Goal: Book appointment/travel/reservation

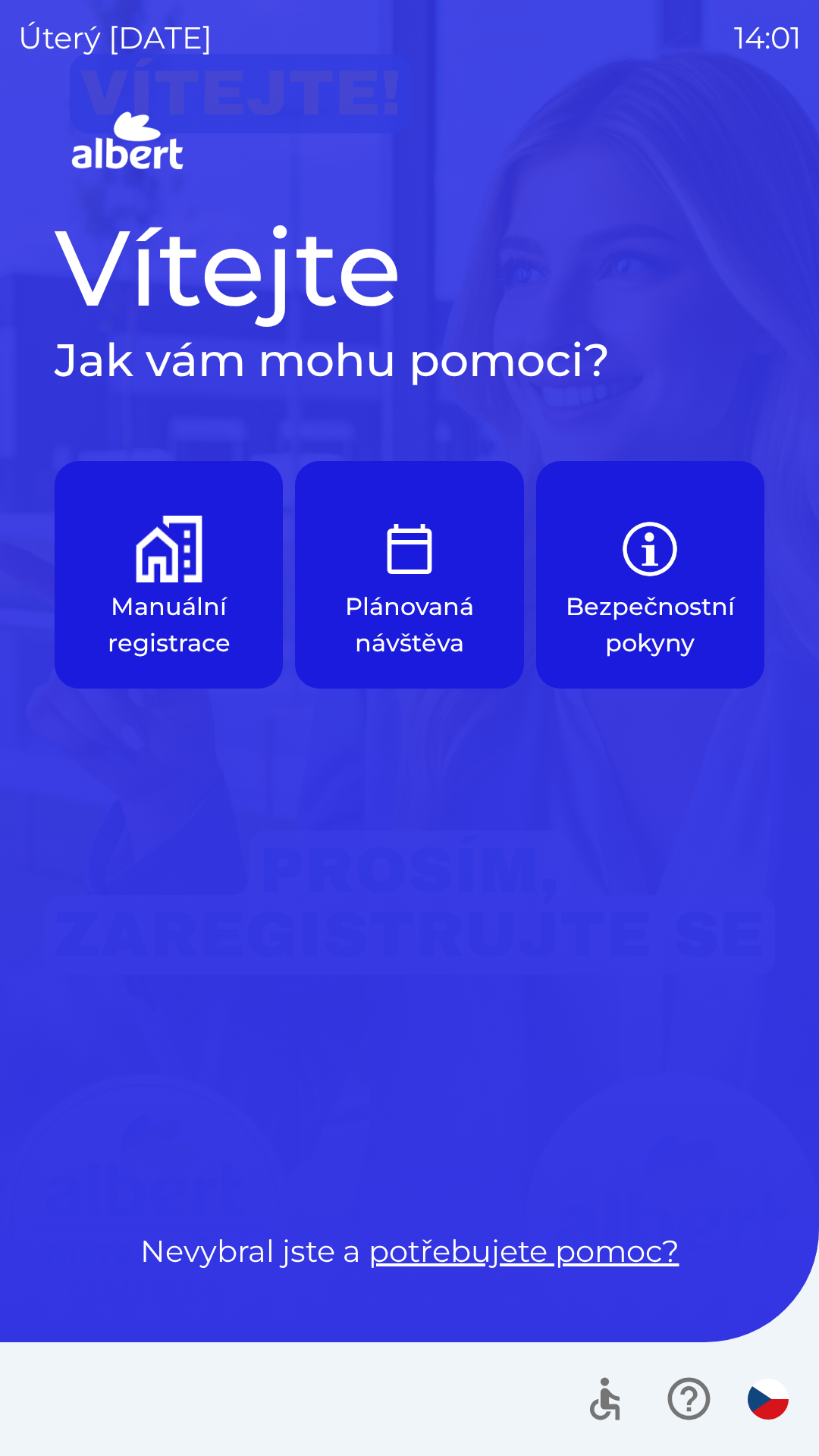
click at [204, 568] on button "Manuální registrace" at bounding box center [169, 574] width 228 height 228
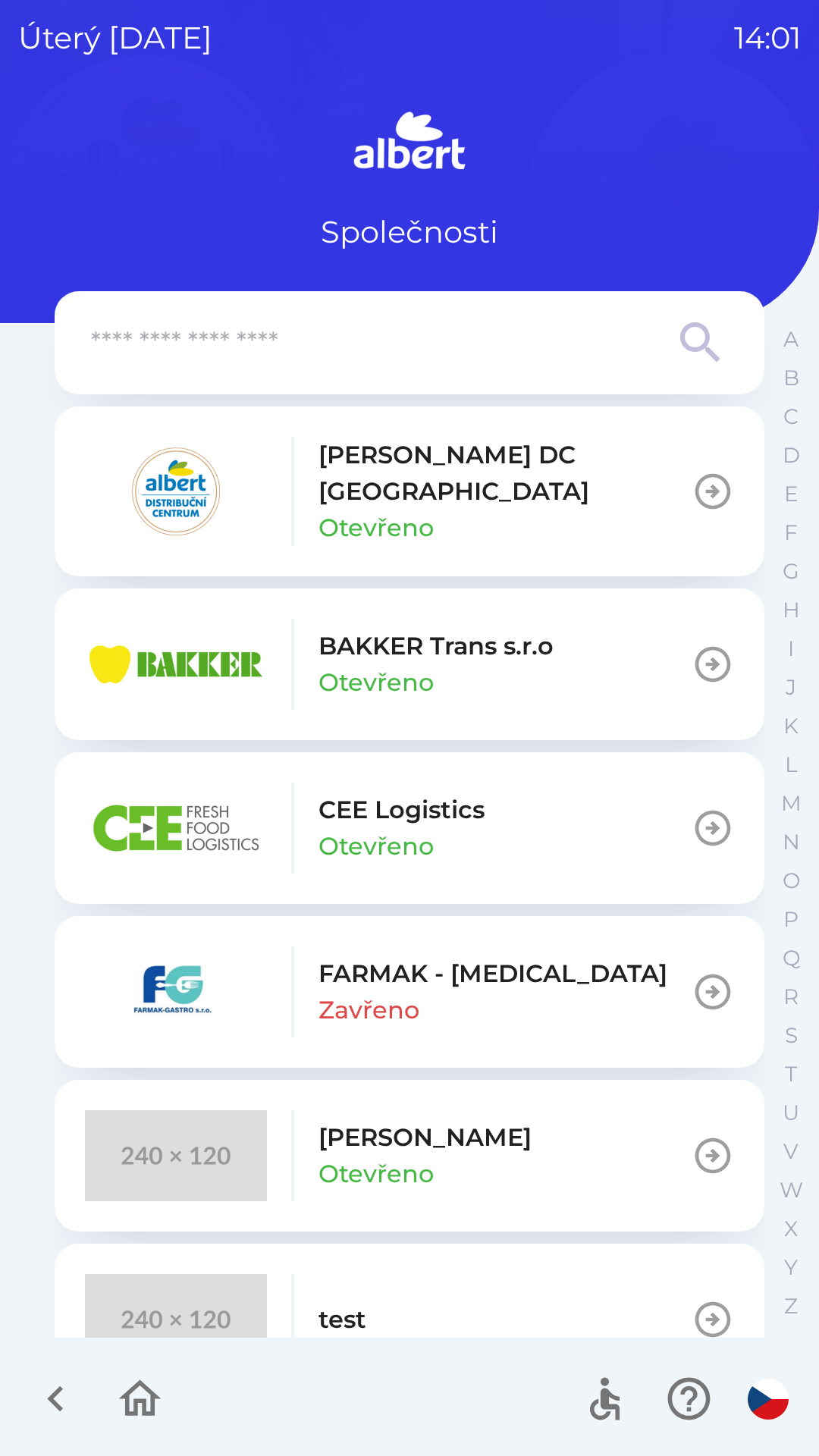
scroll to position [40, 0]
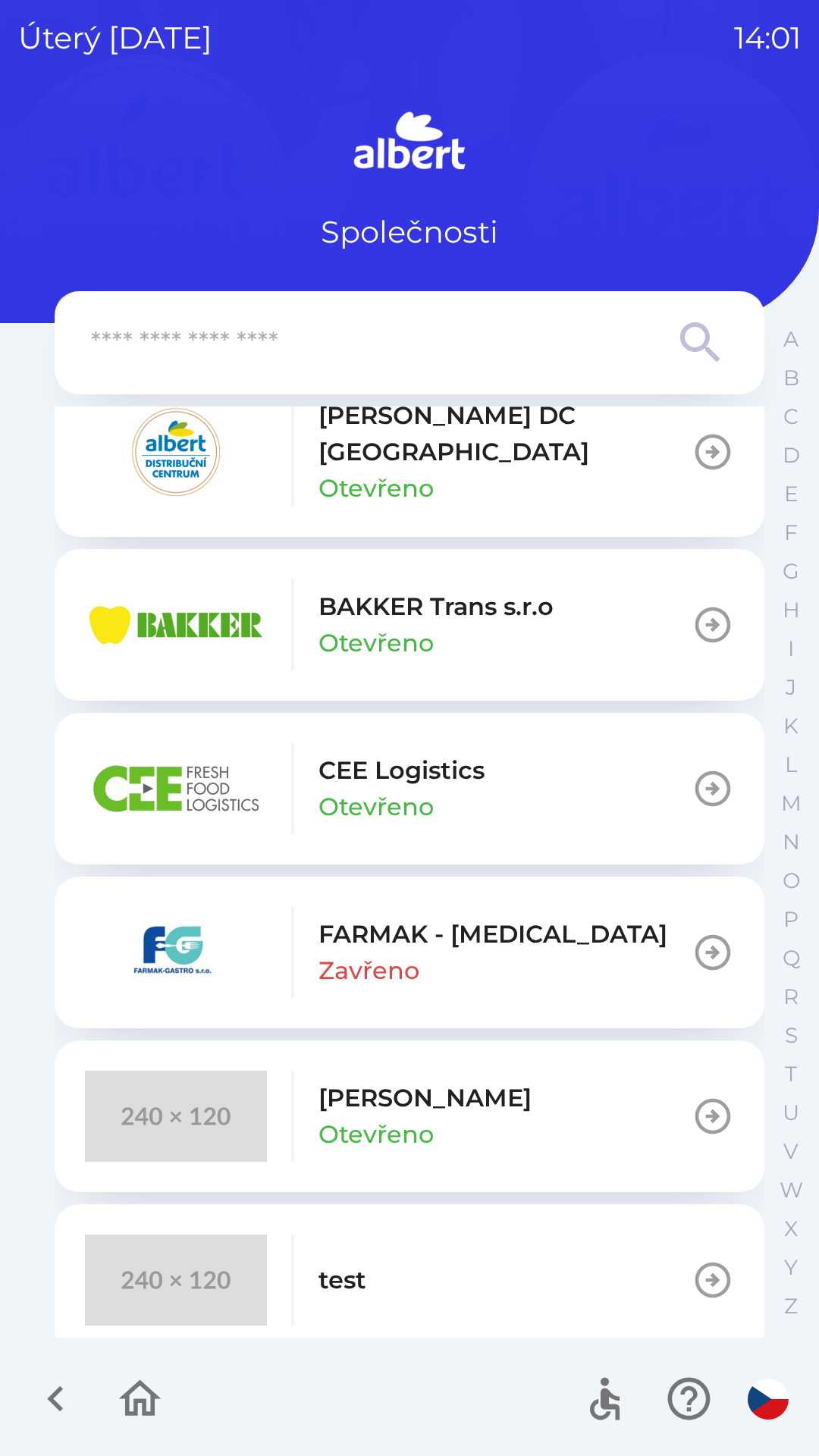
click at [401, 1259] on button "test" at bounding box center [410, 1280] width 710 height 151
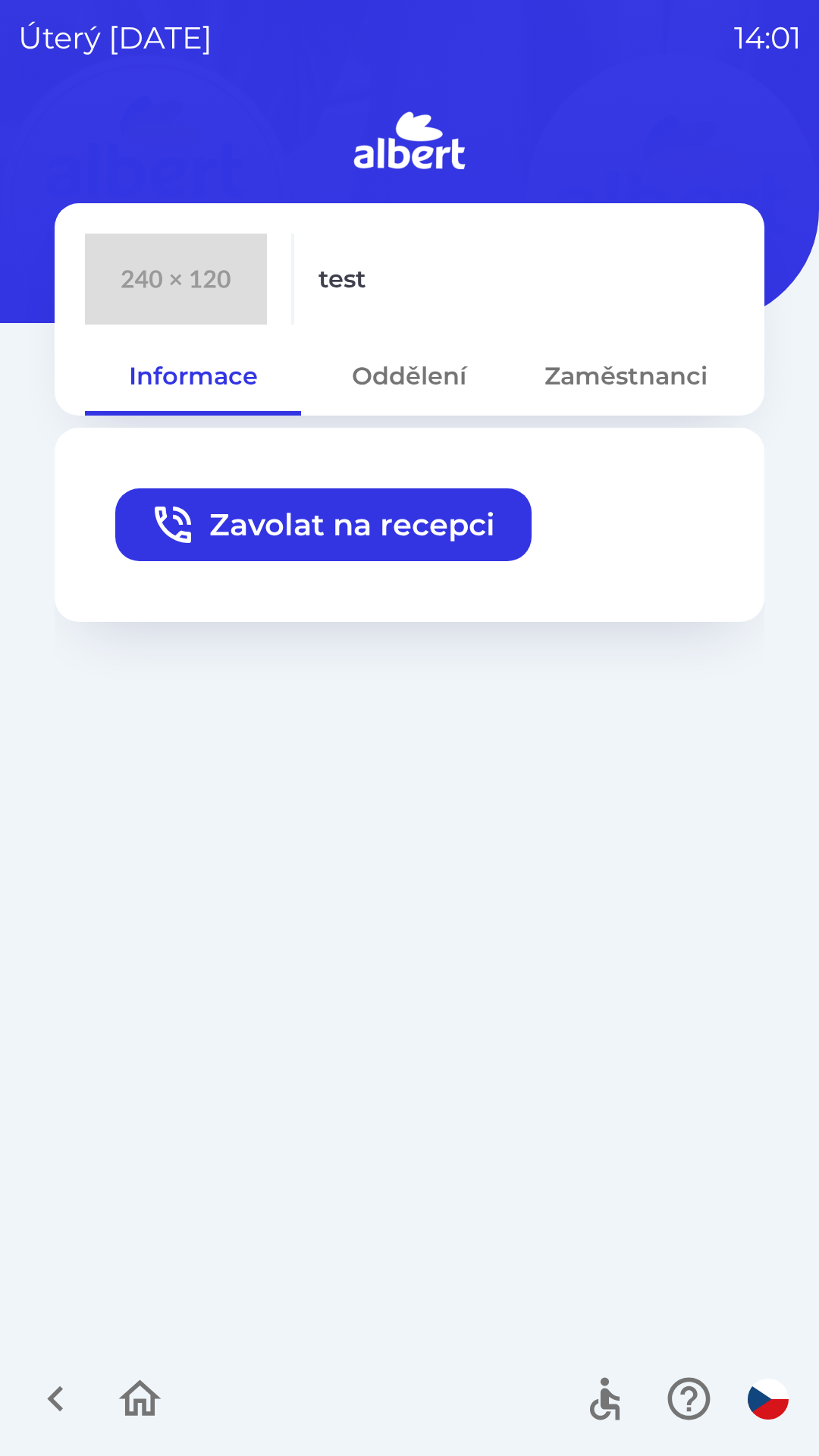
click at [413, 538] on button "Zavolat na recepci" at bounding box center [323, 524] width 416 height 73
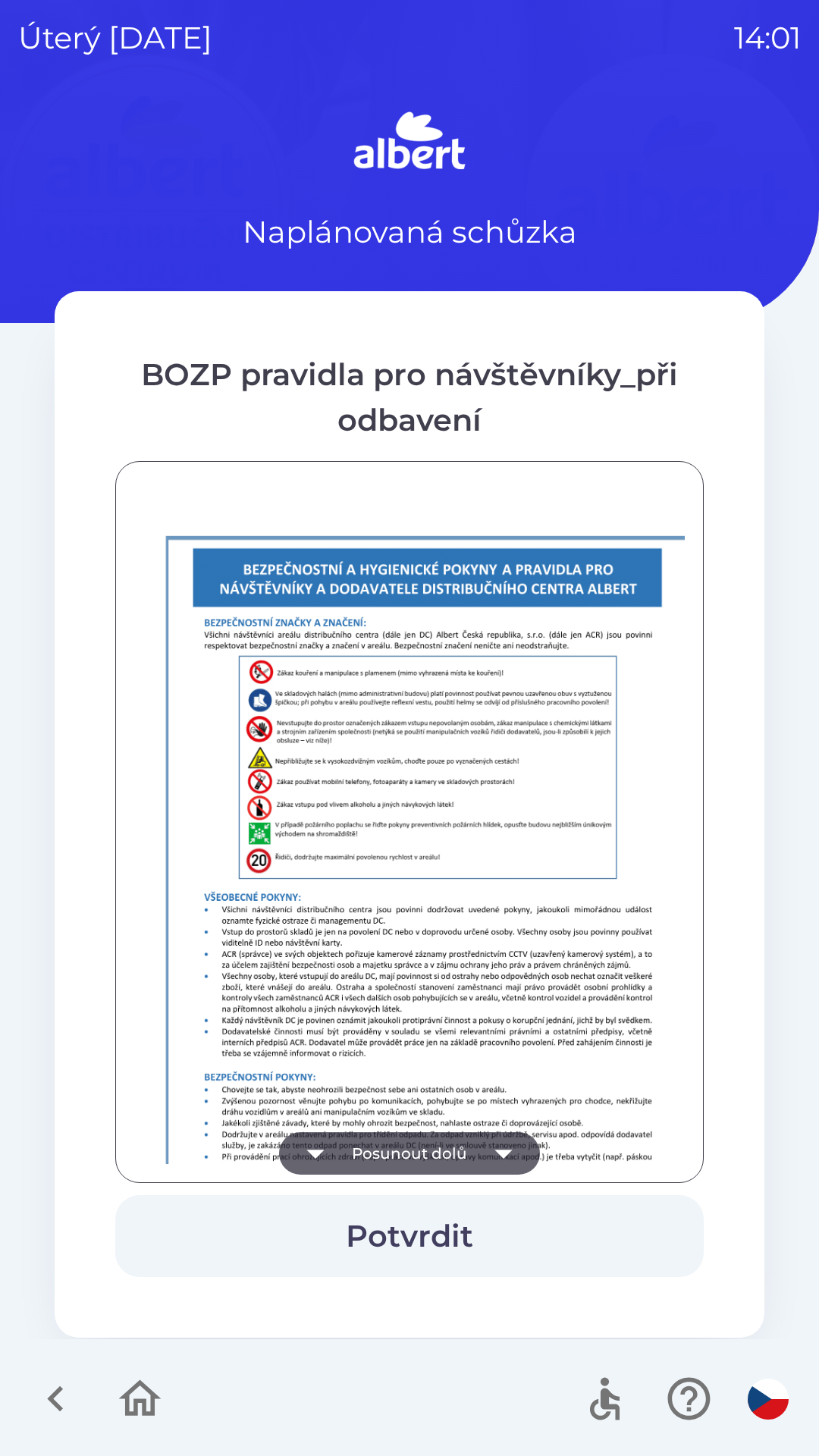
click at [445, 1163] on button "Posunout dolů" at bounding box center [409, 1153] width 261 height 42
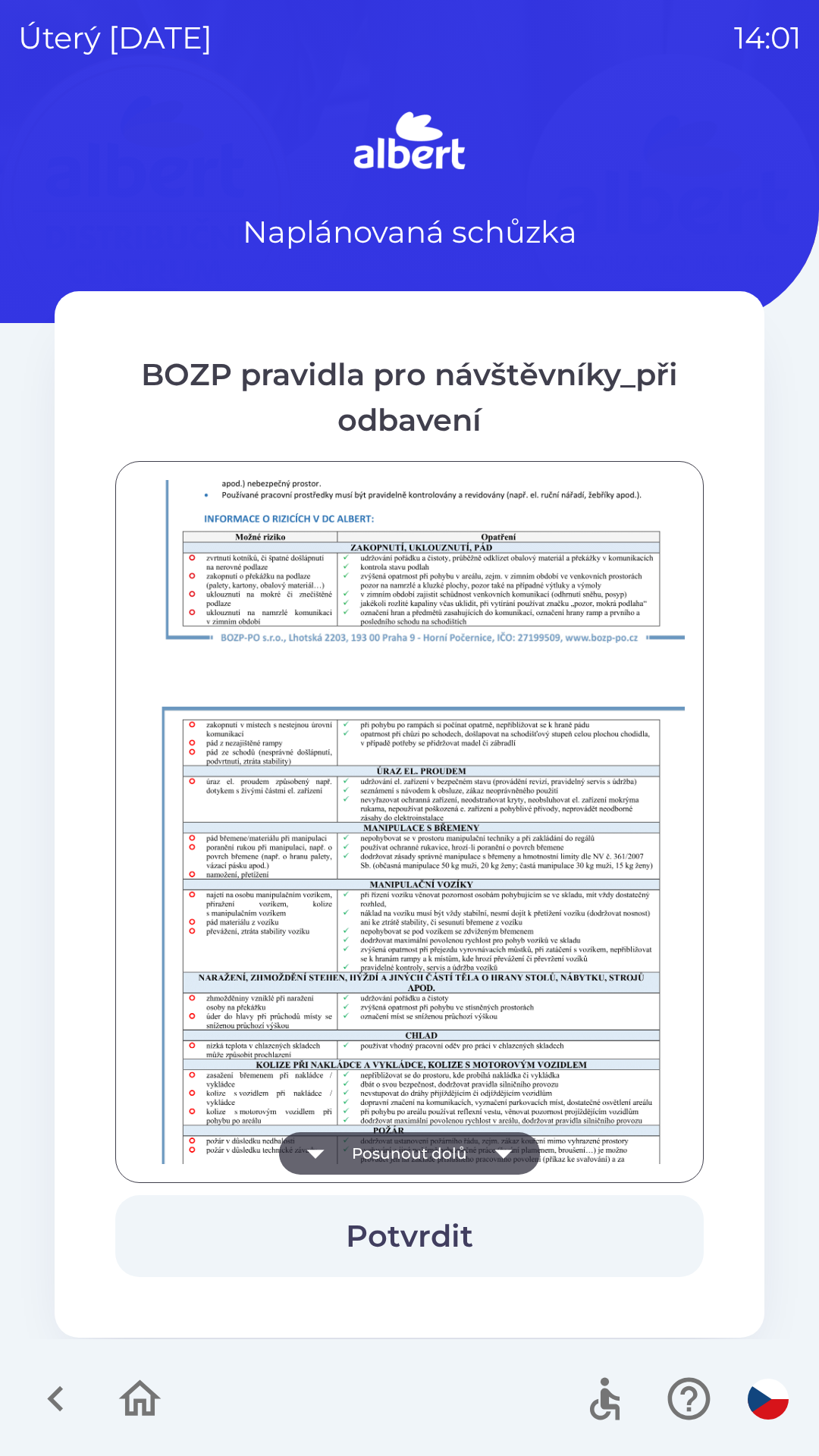
click at [458, 1159] on button "Posunout dolů" at bounding box center [409, 1153] width 261 height 42
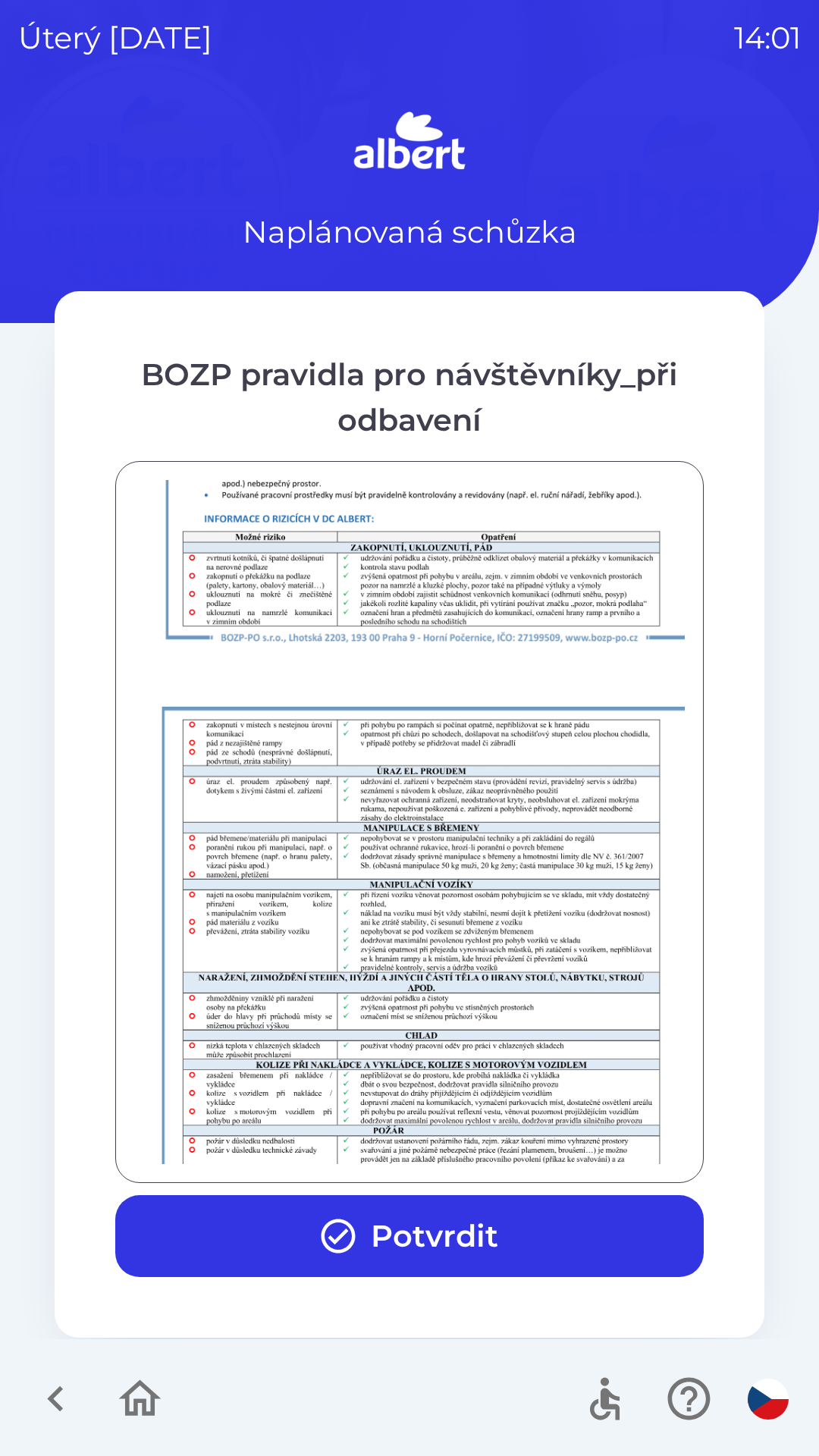
scroll to position [1065, 0]
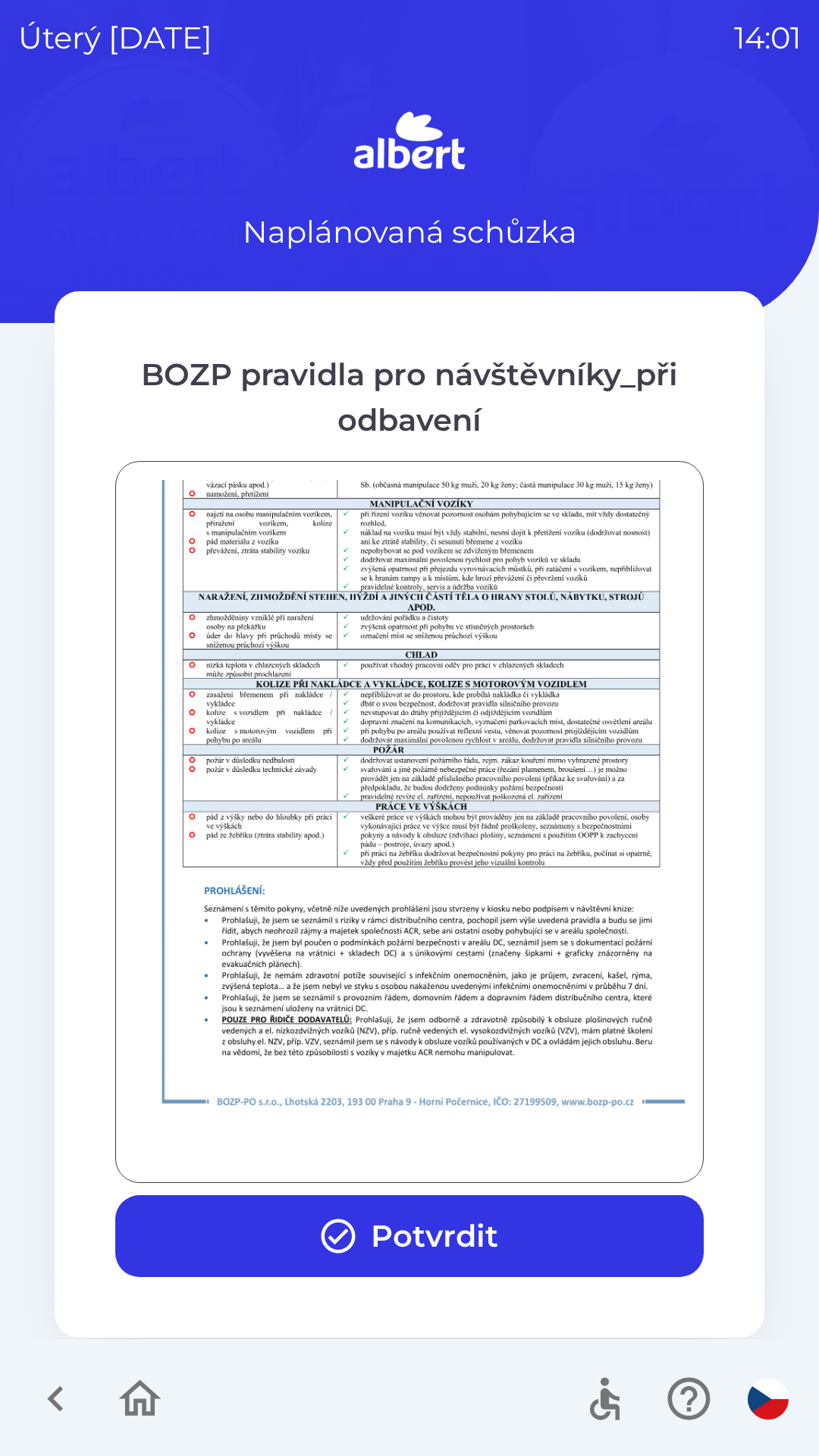
click at [464, 1146] on div at bounding box center [410, 821] width 551 height 684
click at [473, 1144] on div at bounding box center [410, 821] width 551 height 684
click at [496, 1239] on button "Potvrdit" at bounding box center [409, 1236] width 588 height 82
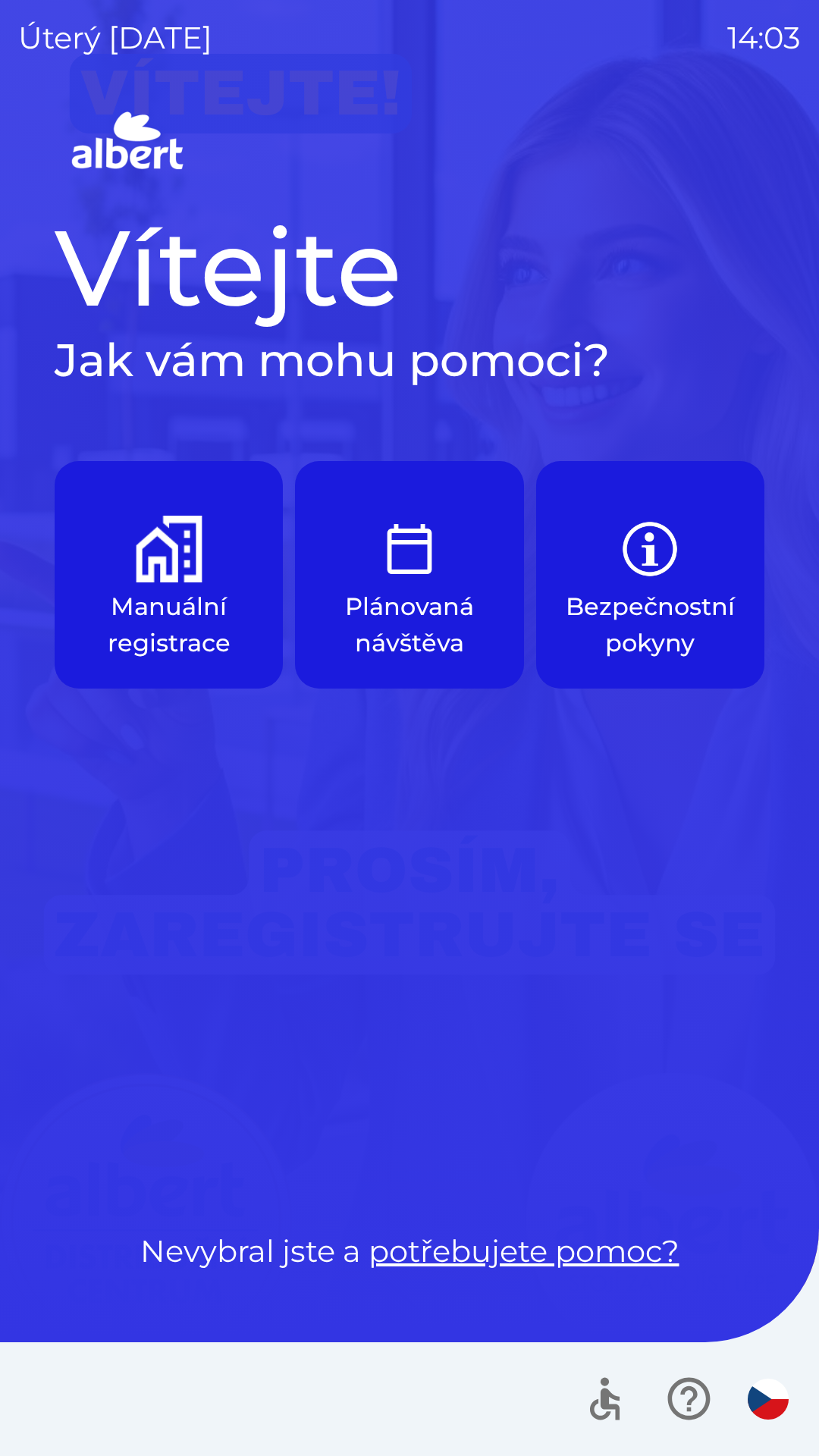
click at [186, 602] on p "Manuální registrace" at bounding box center [169, 625] width 156 height 73
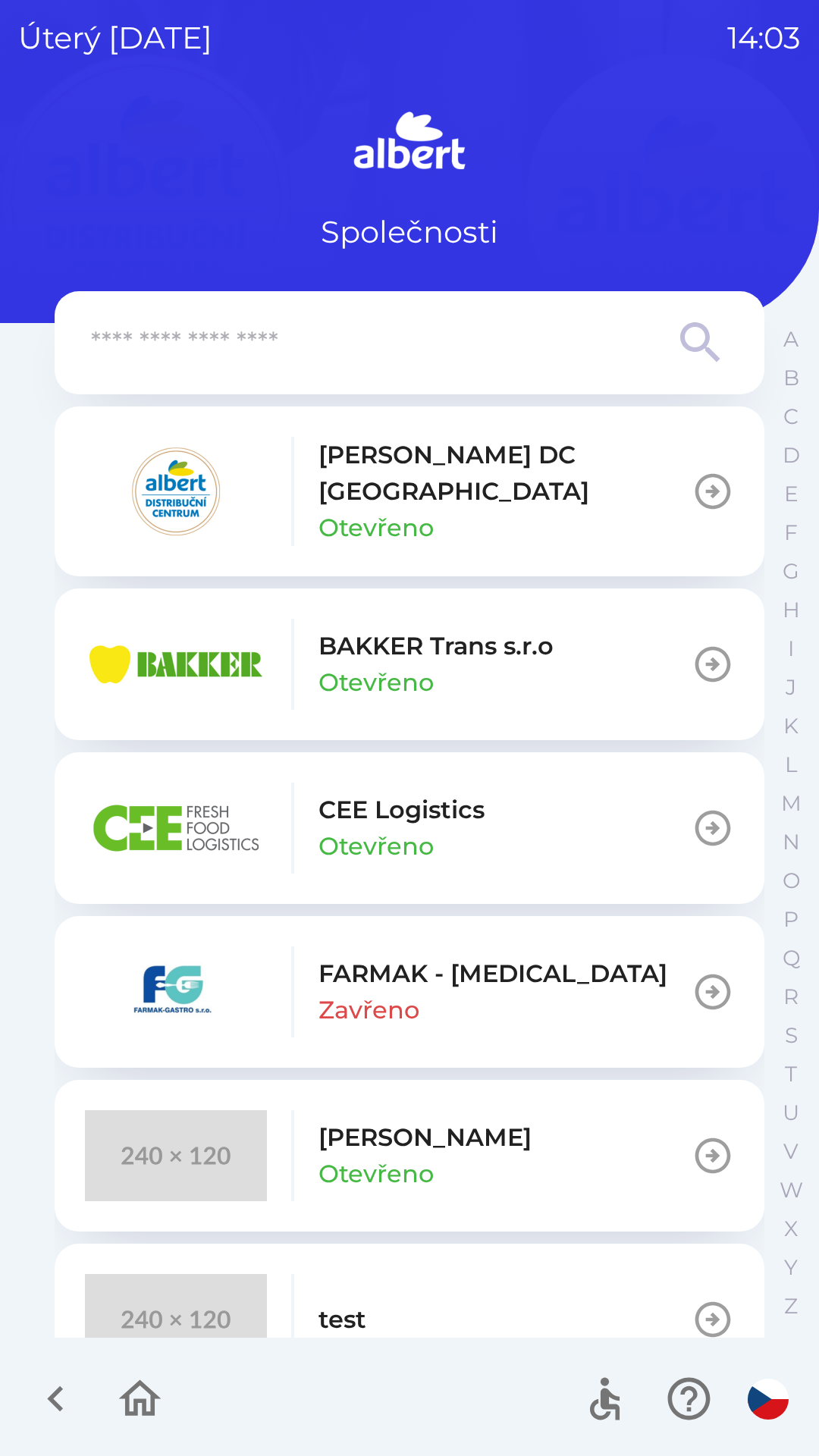
click at [474, 1264] on button "test" at bounding box center [410, 1320] width 710 height 151
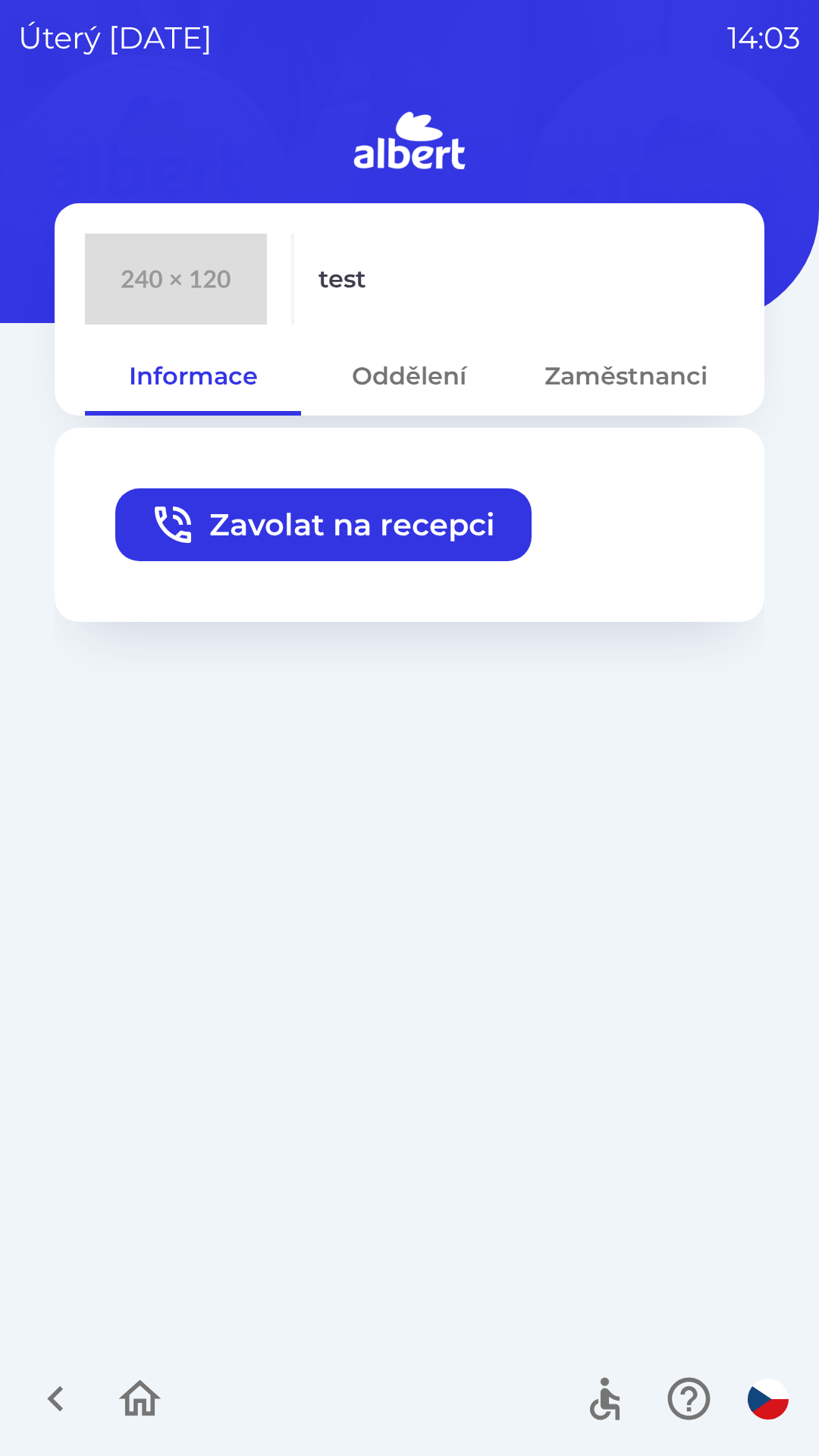
click at [214, 539] on button "Zavolat na recepci" at bounding box center [323, 524] width 416 height 73
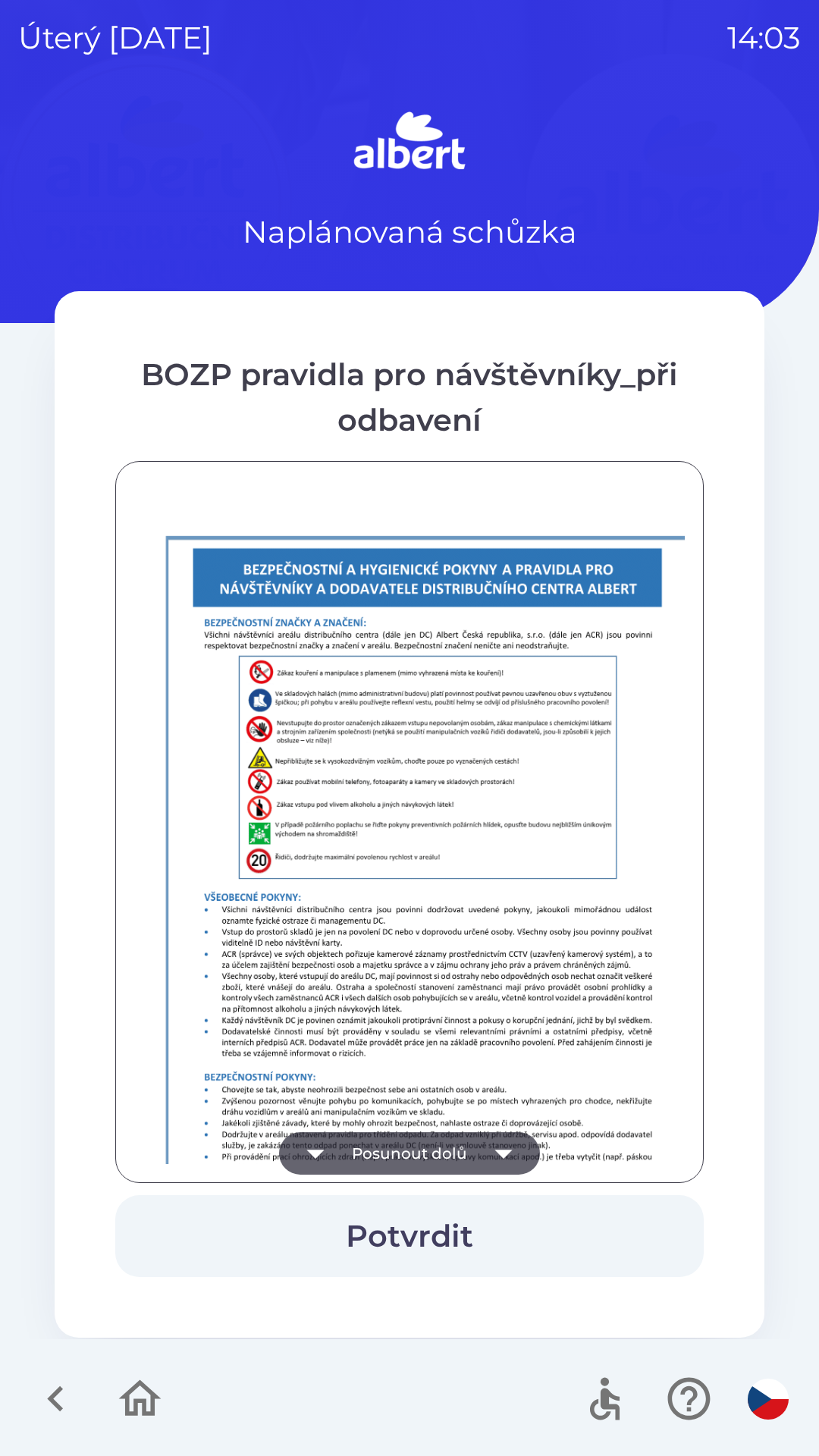
click at [441, 1150] on button "Posunout dolů" at bounding box center [409, 1153] width 261 height 42
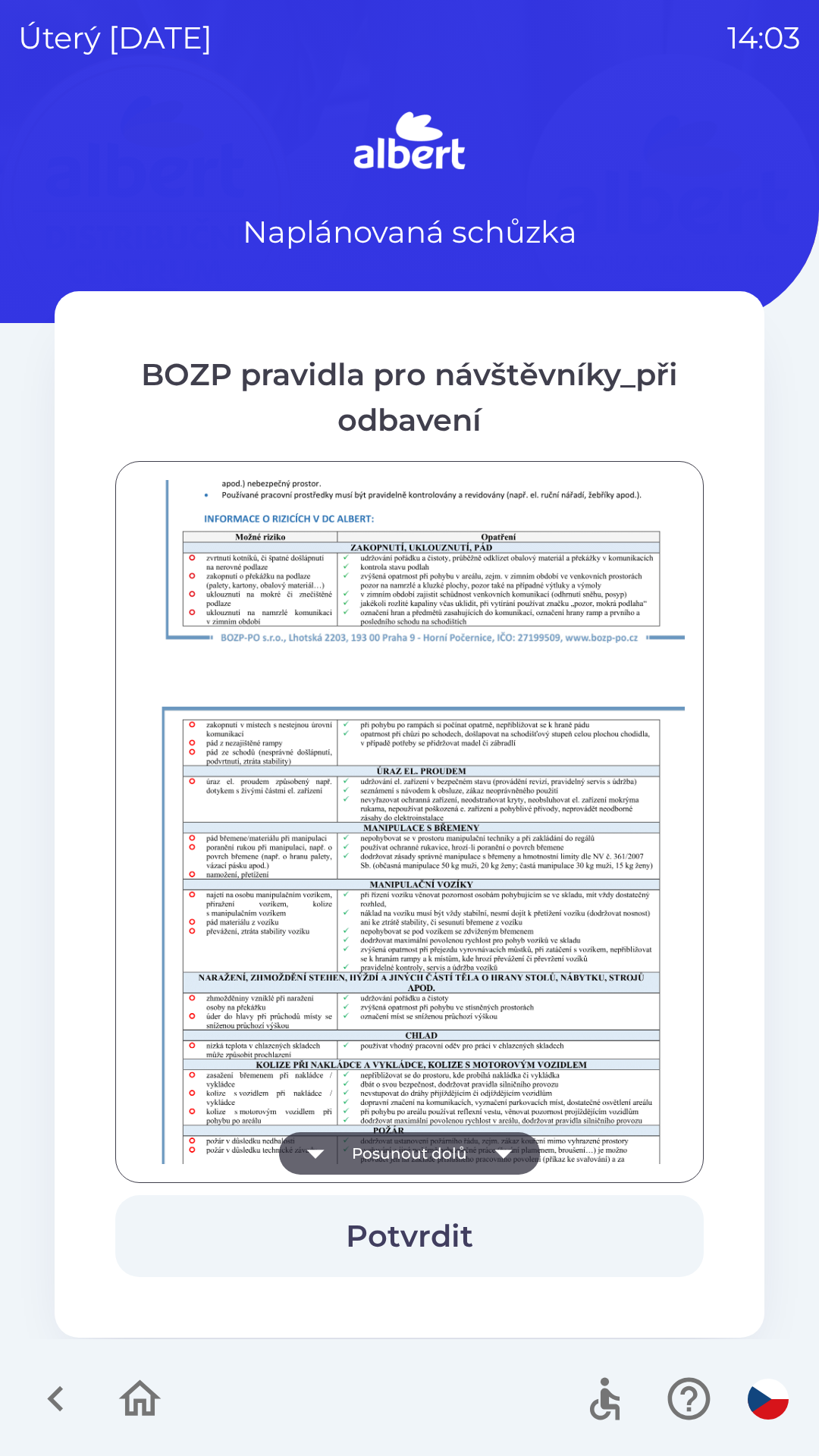
click at [443, 1148] on button "Posunout dolů" at bounding box center [409, 1153] width 261 height 42
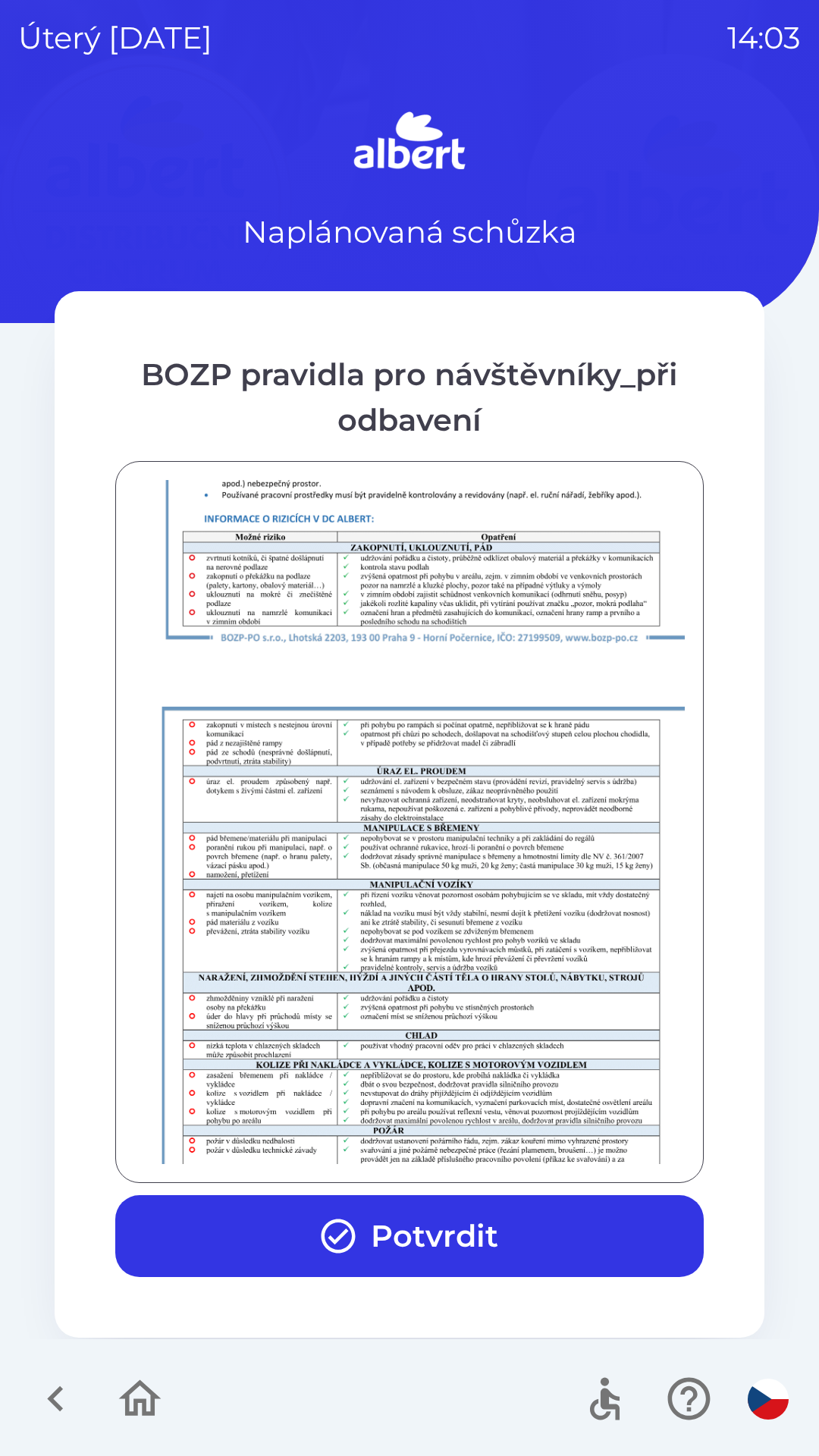
scroll to position [1065, 0]
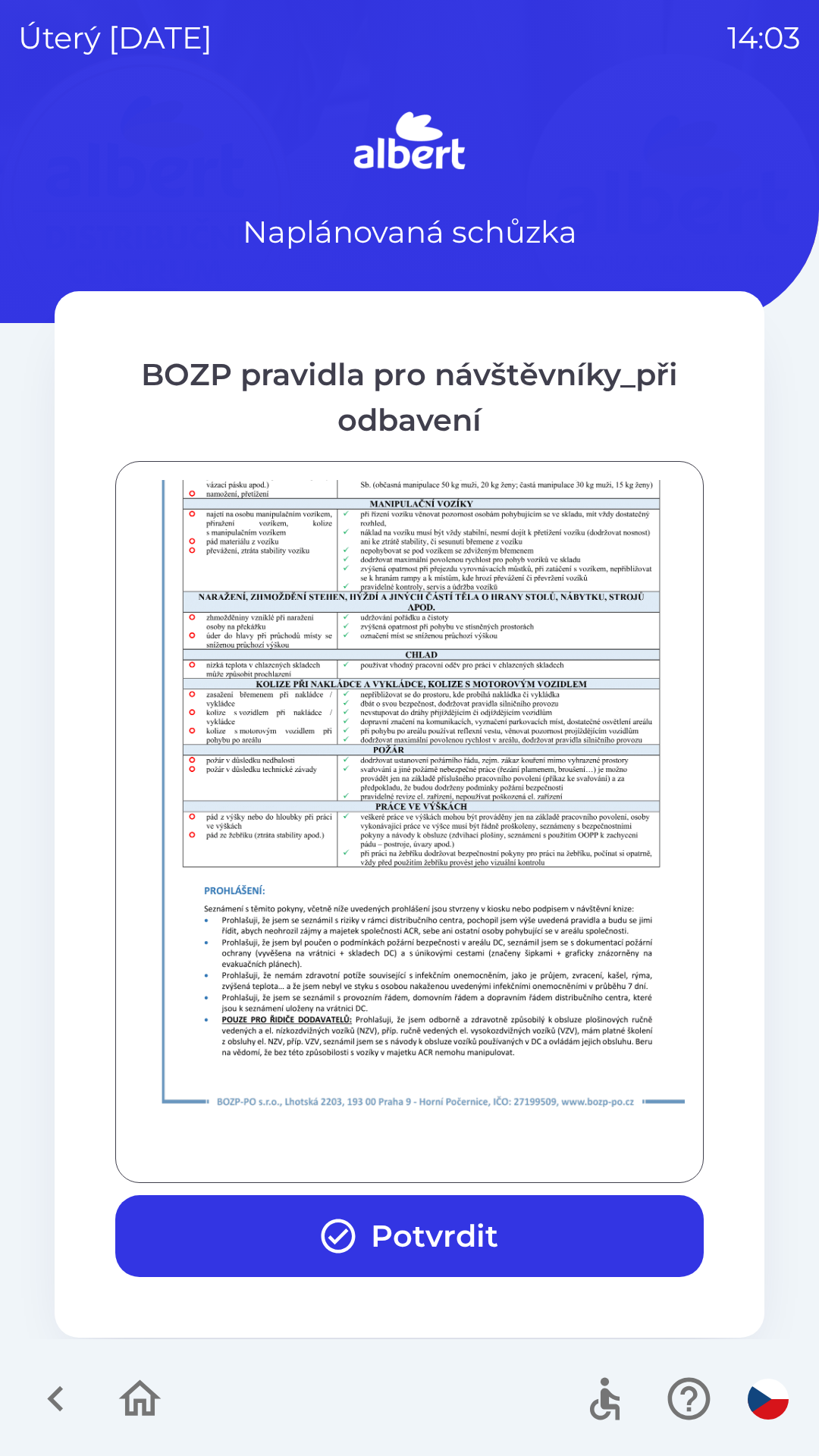
click at [446, 1156] on div at bounding box center [410, 821] width 551 height 684
click at [458, 1142] on div at bounding box center [410, 821] width 551 height 684
click at [487, 1228] on button "Potvrdit" at bounding box center [409, 1236] width 588 height 82
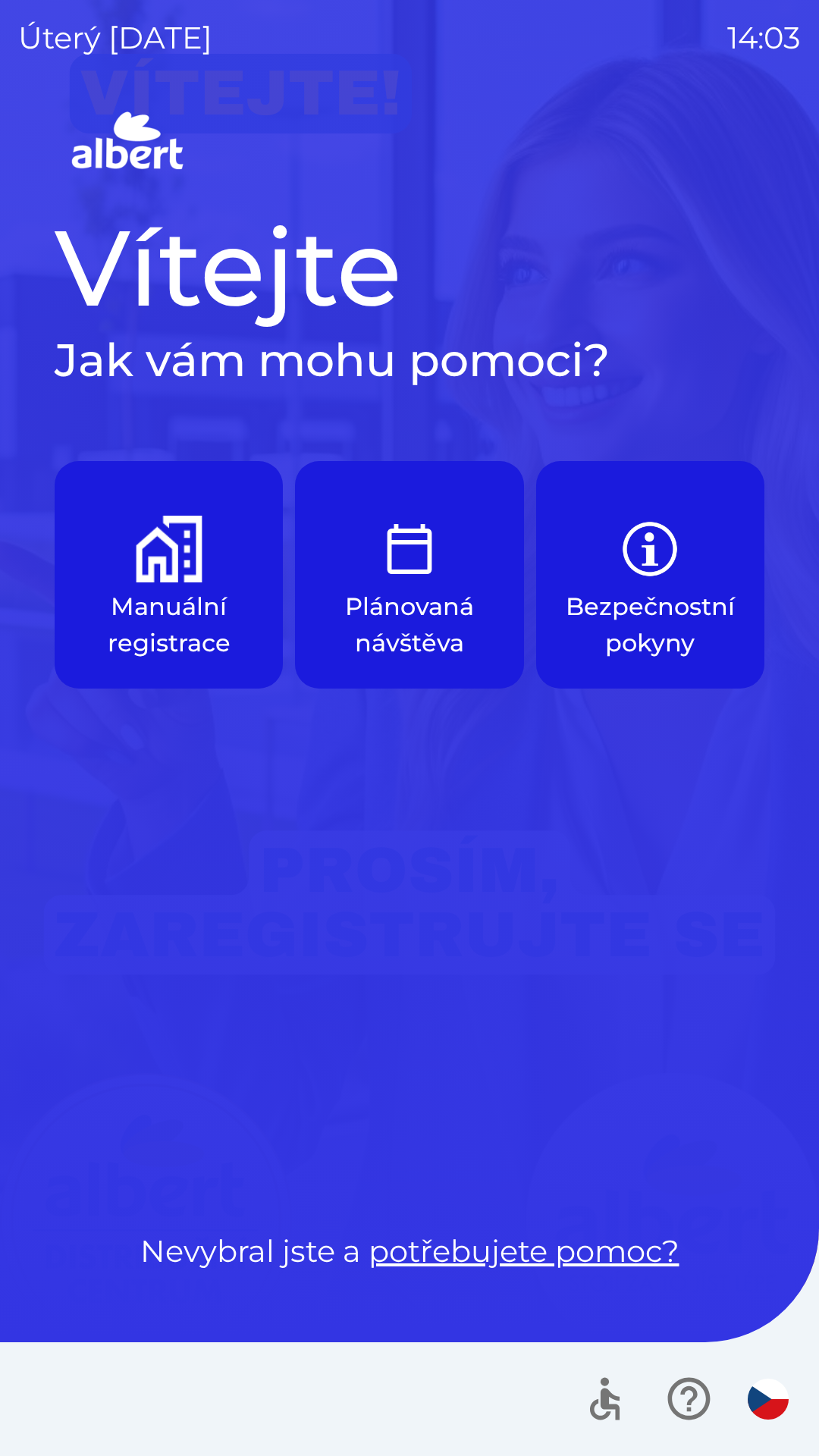
click at [105, 590] on p "Manuální registrace" at bounding box center [169, 625] width 156 height 73
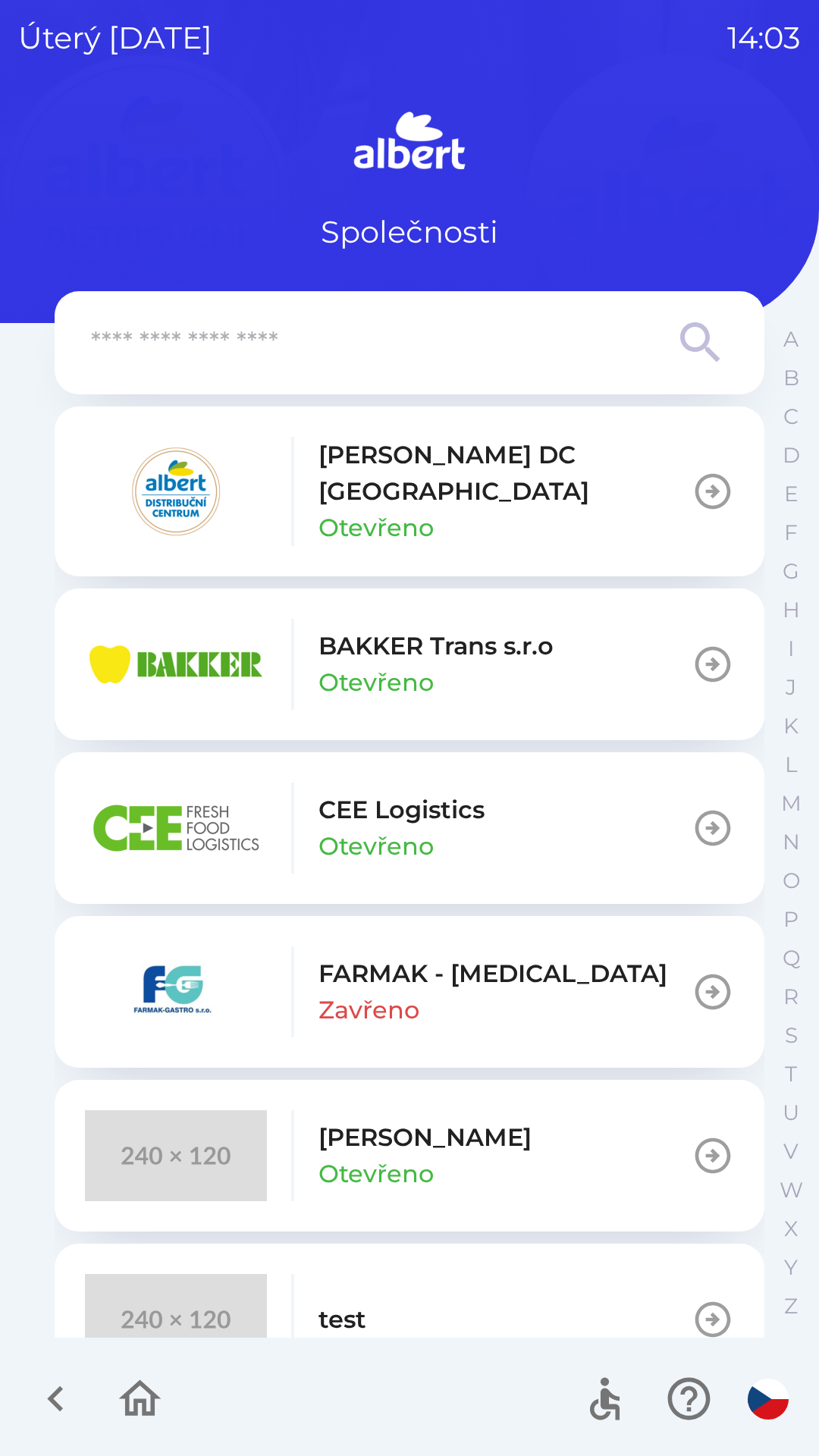
click at [262, 1281] on img "button" at bounding box center [176, 1320] width 182 height 91
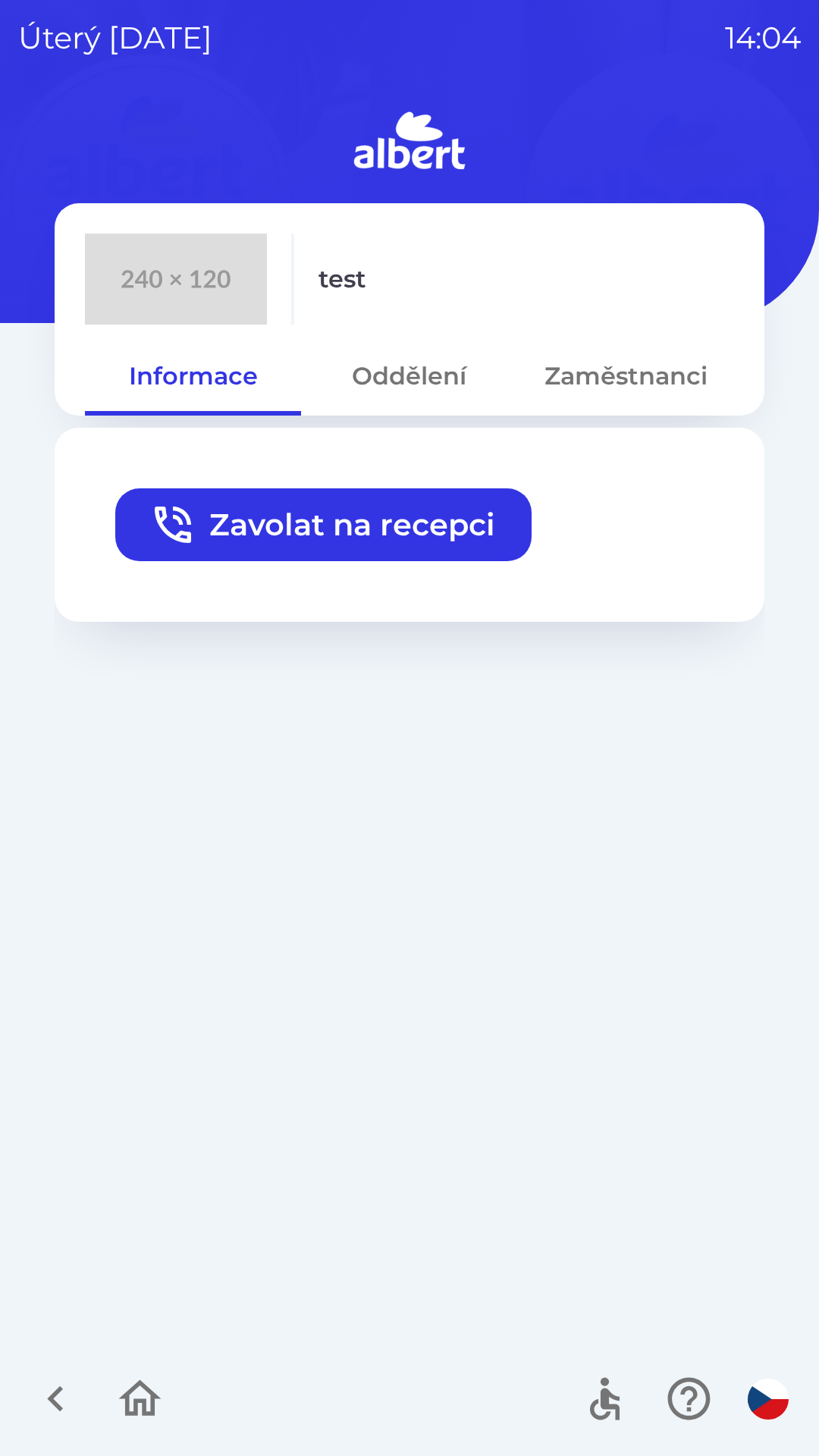
click at [219, 528] on button "Zavolat na recepci" at bounding box center [323, 524] width 416 height 73
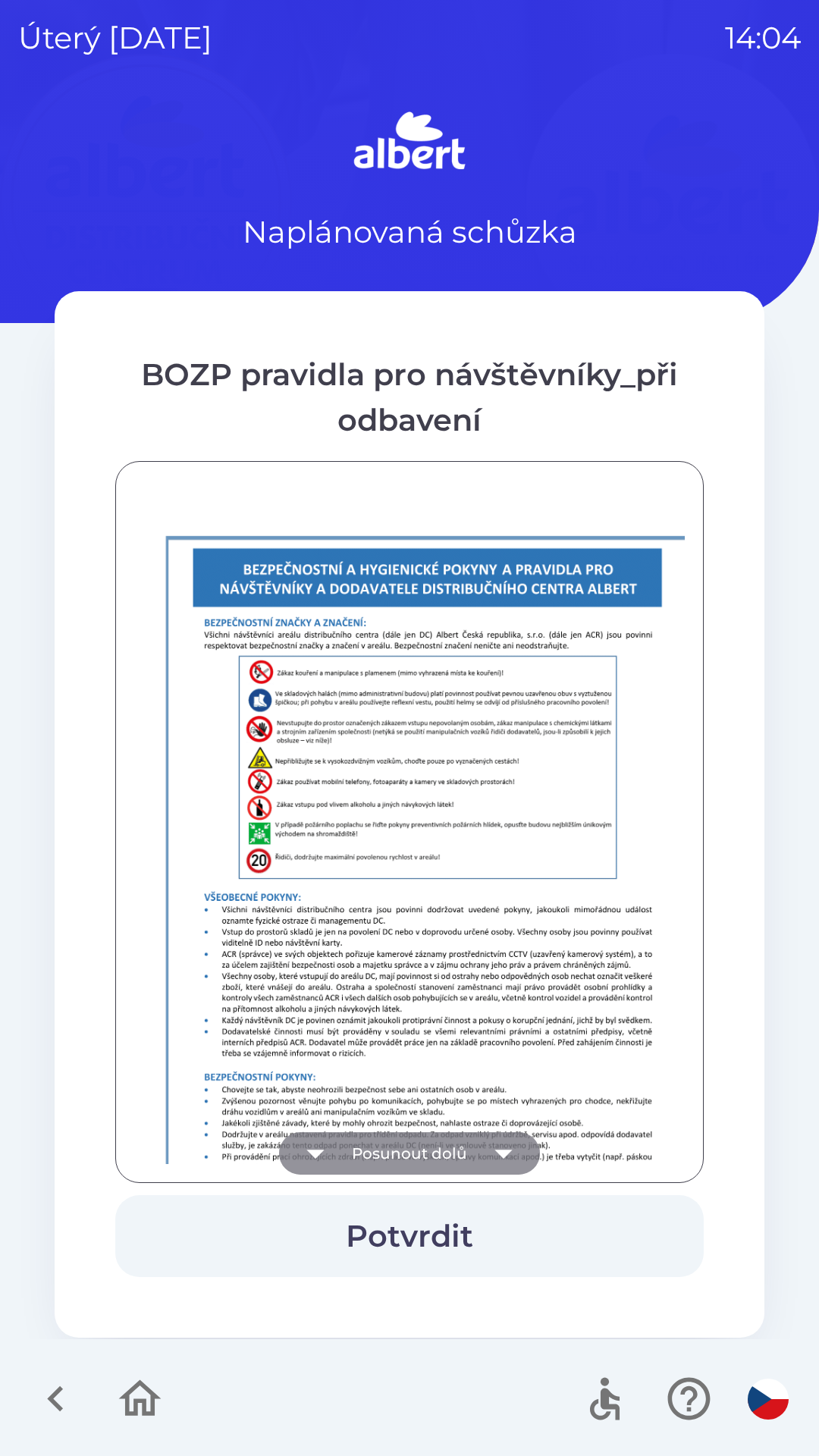
click at [456, 1145] on button "Posunout dolů" at bounding box center [409, 1153] width 261 height 42
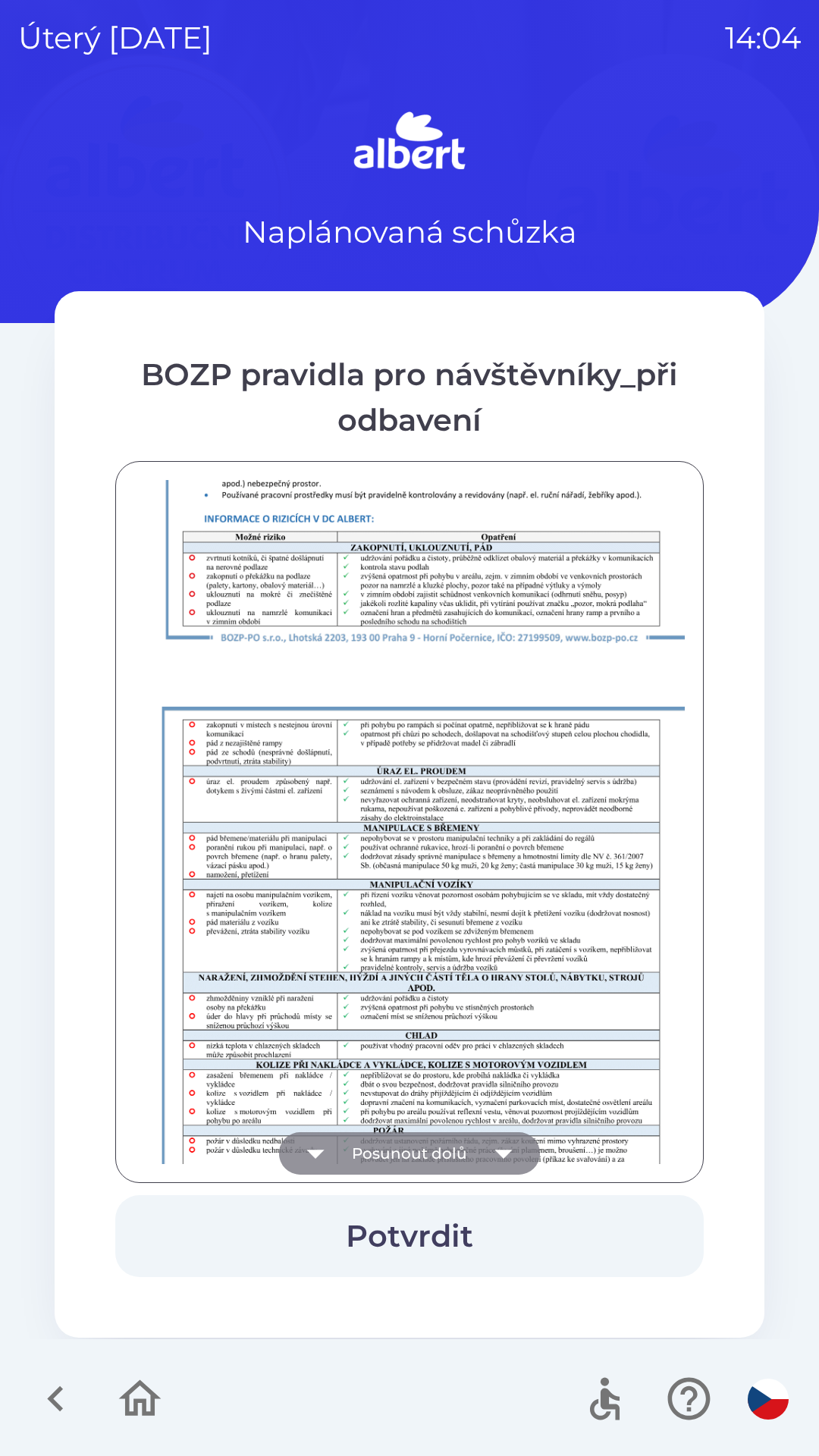
click at [458, 1147] on button "Posunout dolů" at bounding box center [409, 1153] width 261 height 42
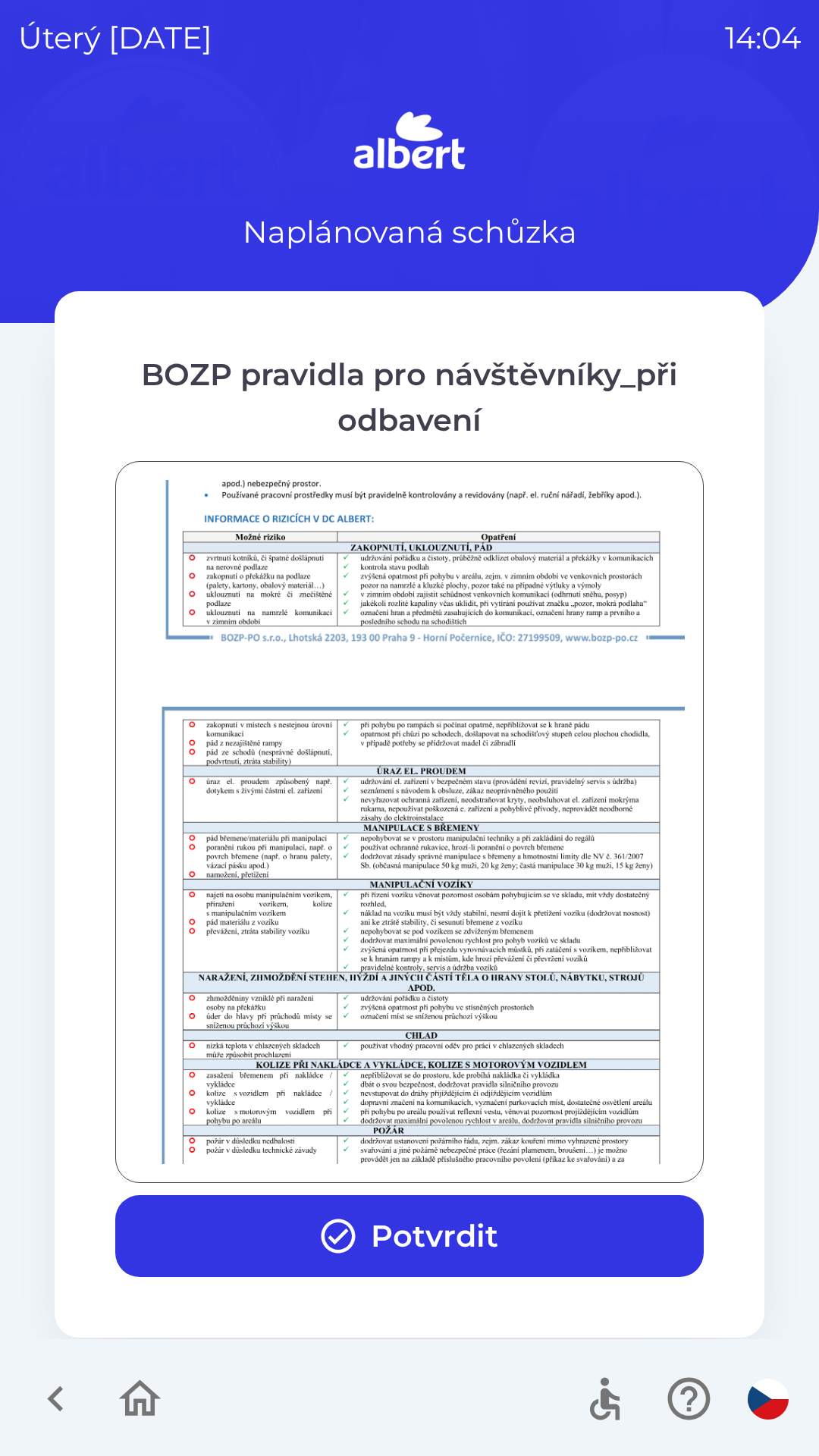
scroll to position [1065, 0]
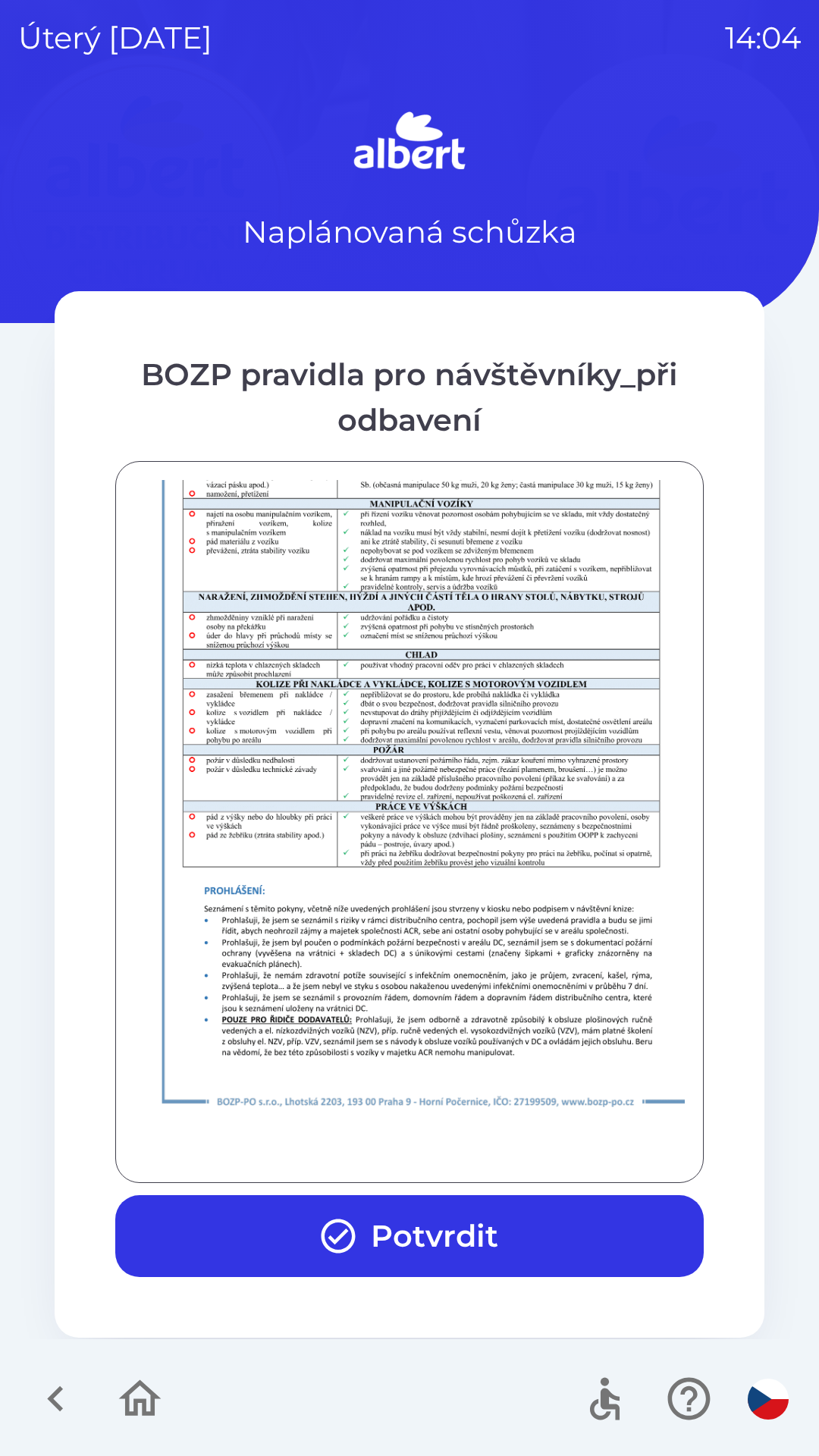
click at [459, 1145] on div at bounding box center [410, 821] width 551 height 684
click at [465, 1146] on div at bounding box center [410, 821] width 551 height 684
click at [461, 1237] on button "Potvrdit" at bounding box center [409, 1236] width 588 height 82
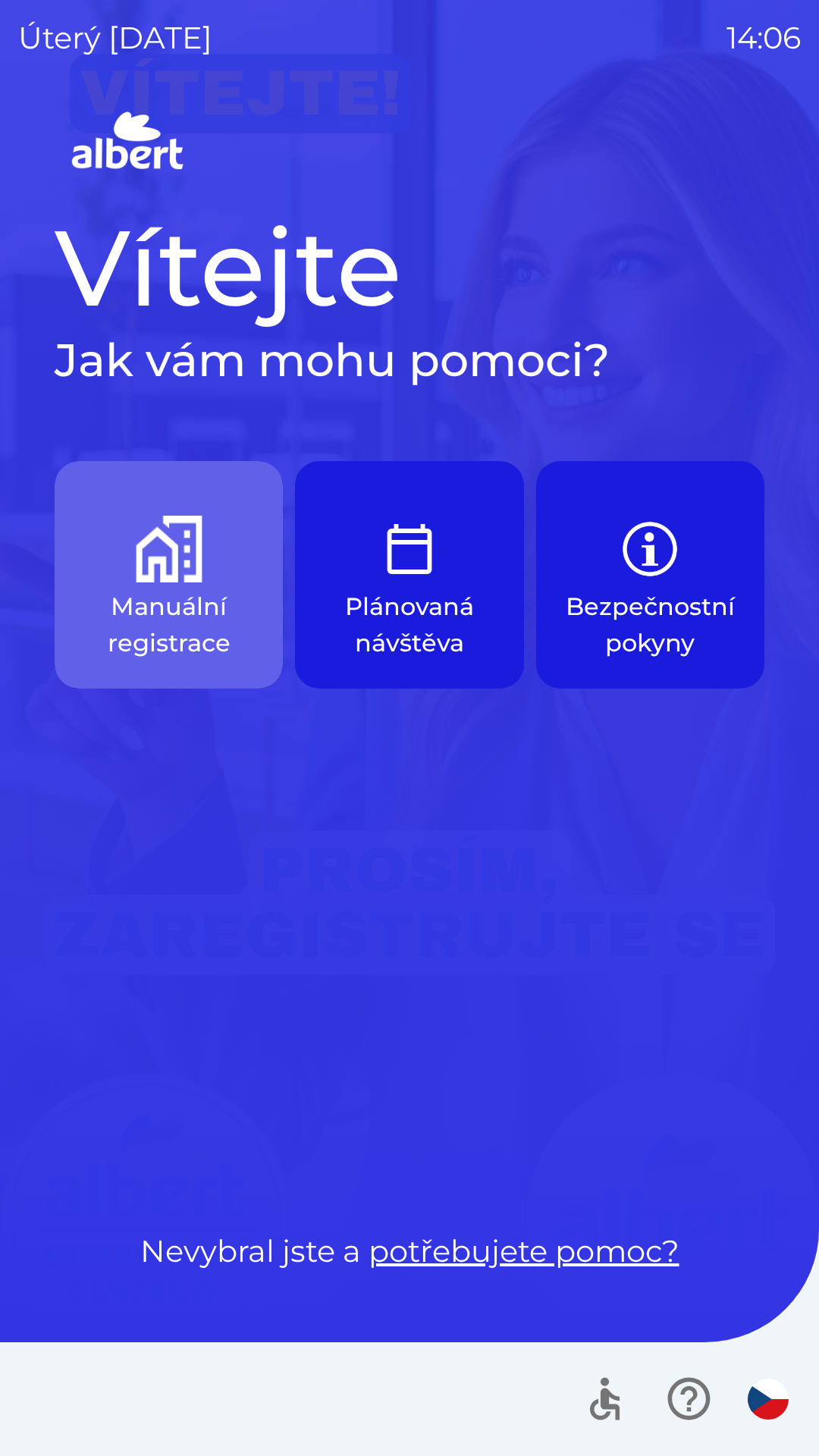
click at [114, 611] on p "Manuální registrace" at bounding box center [169, 625] width 156 height 73
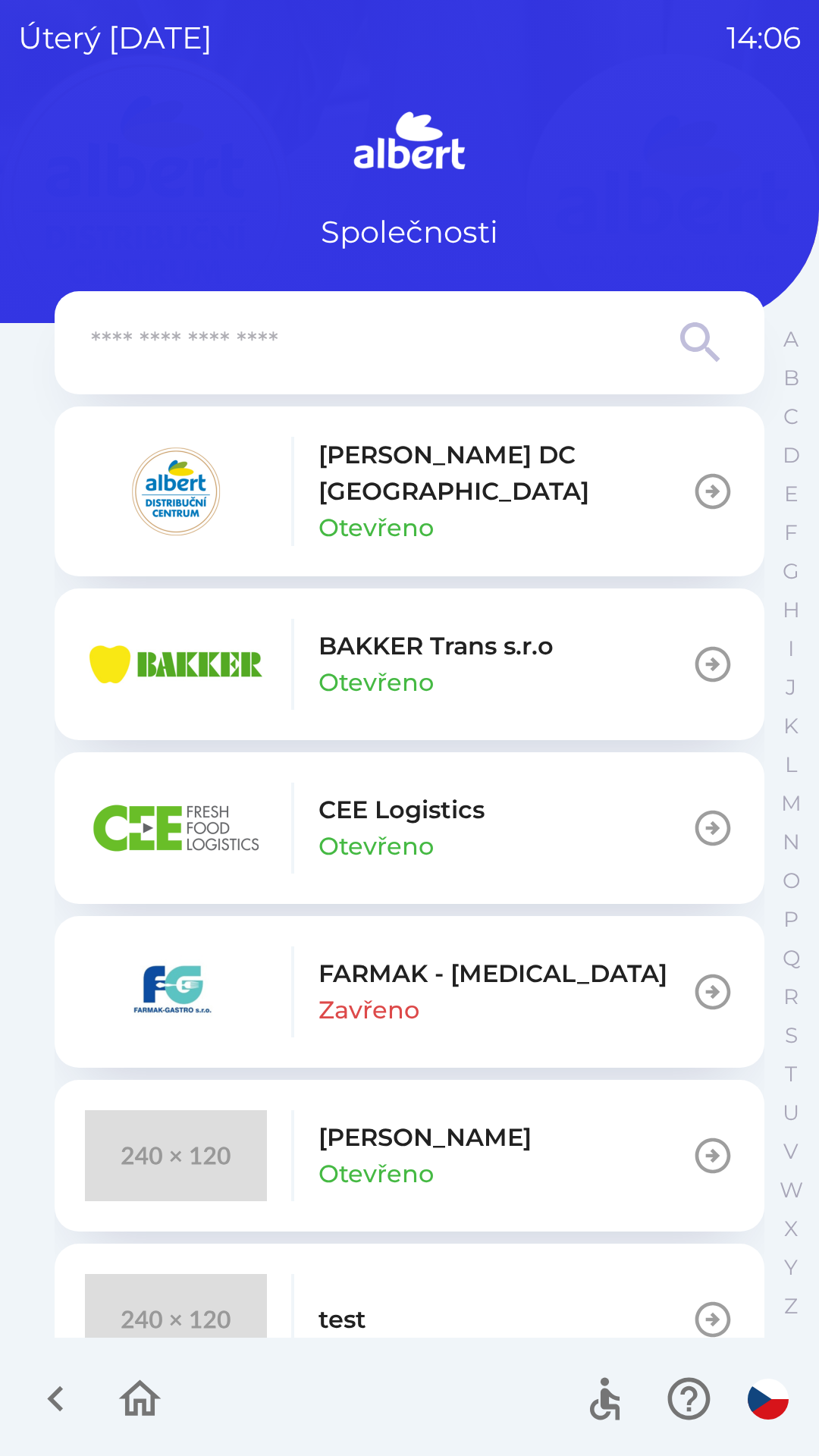
click at [177, 1274] on img "button" at bounding box center [176, 1320] width 182 height 91
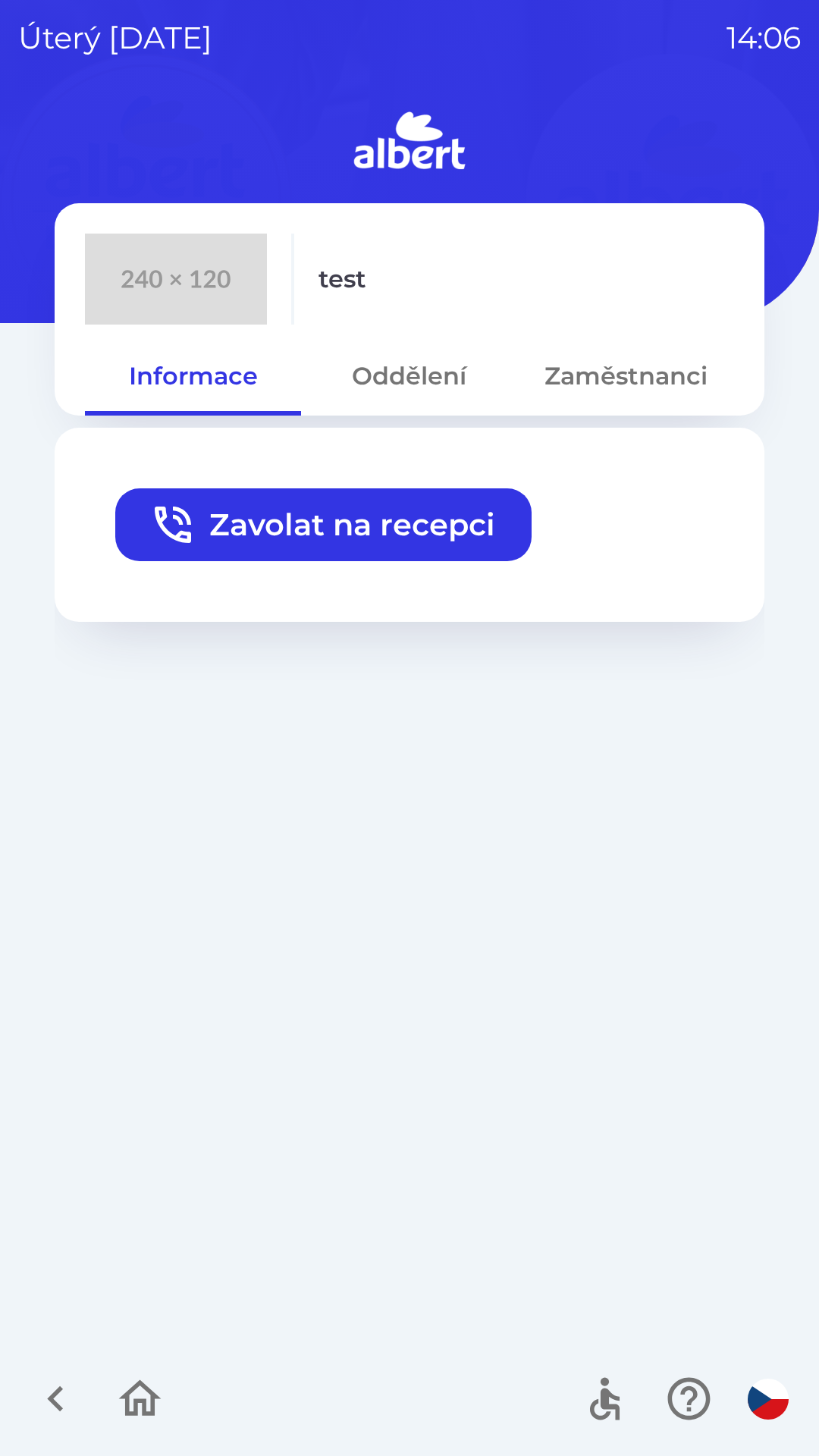
click at [166, 529] on icon "button" at bounding box center [173, 524] width 36 height 36
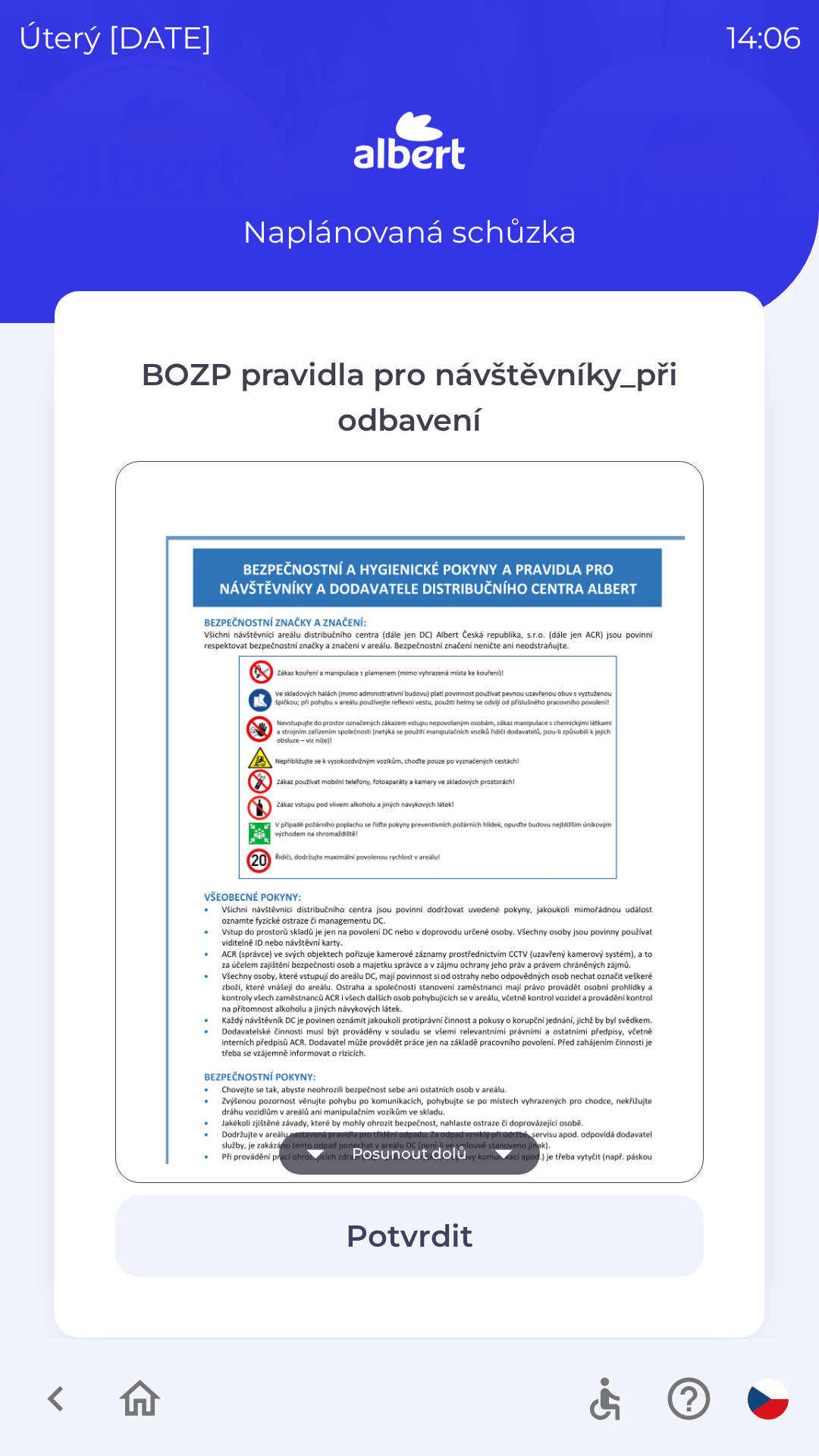
click at [443, 1144] on button "Posunout dolů" at bounding box center [409, 1153] width 261 height 42
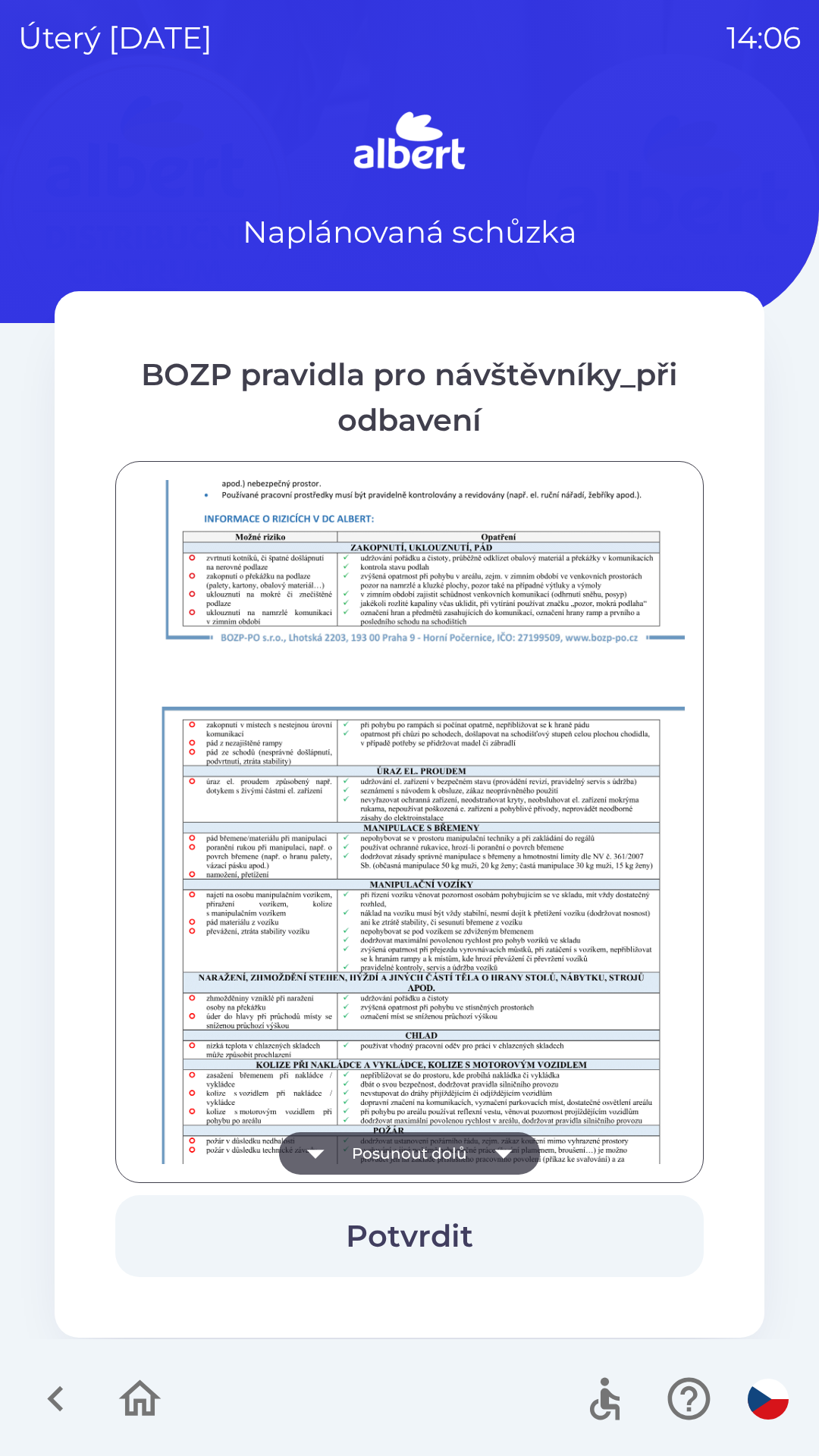
click at [442, 1158] on button "Posunout dolů" at bounding box center [409, 1153] width 261 height 42
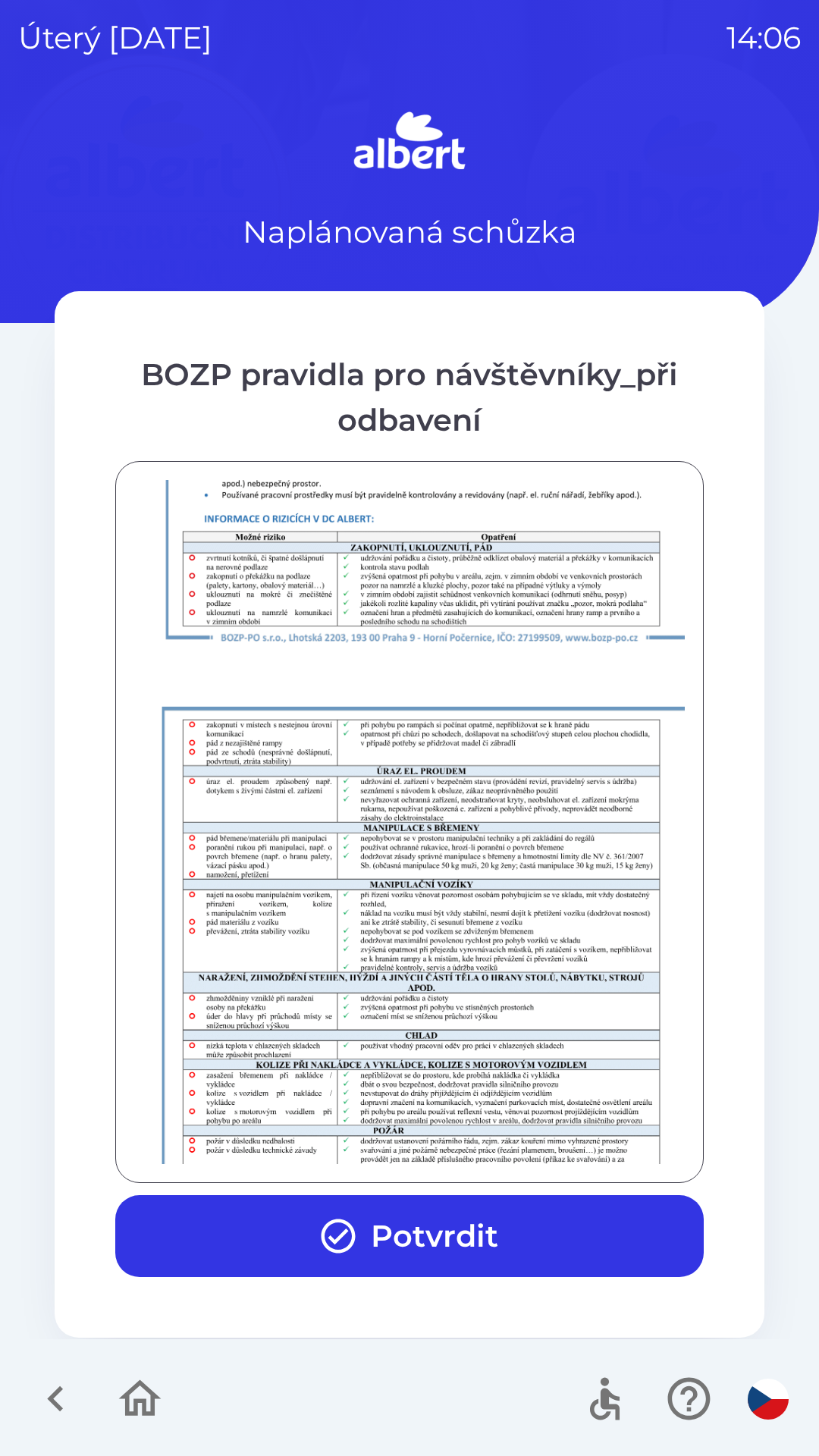
scroll to position [1065, 0]
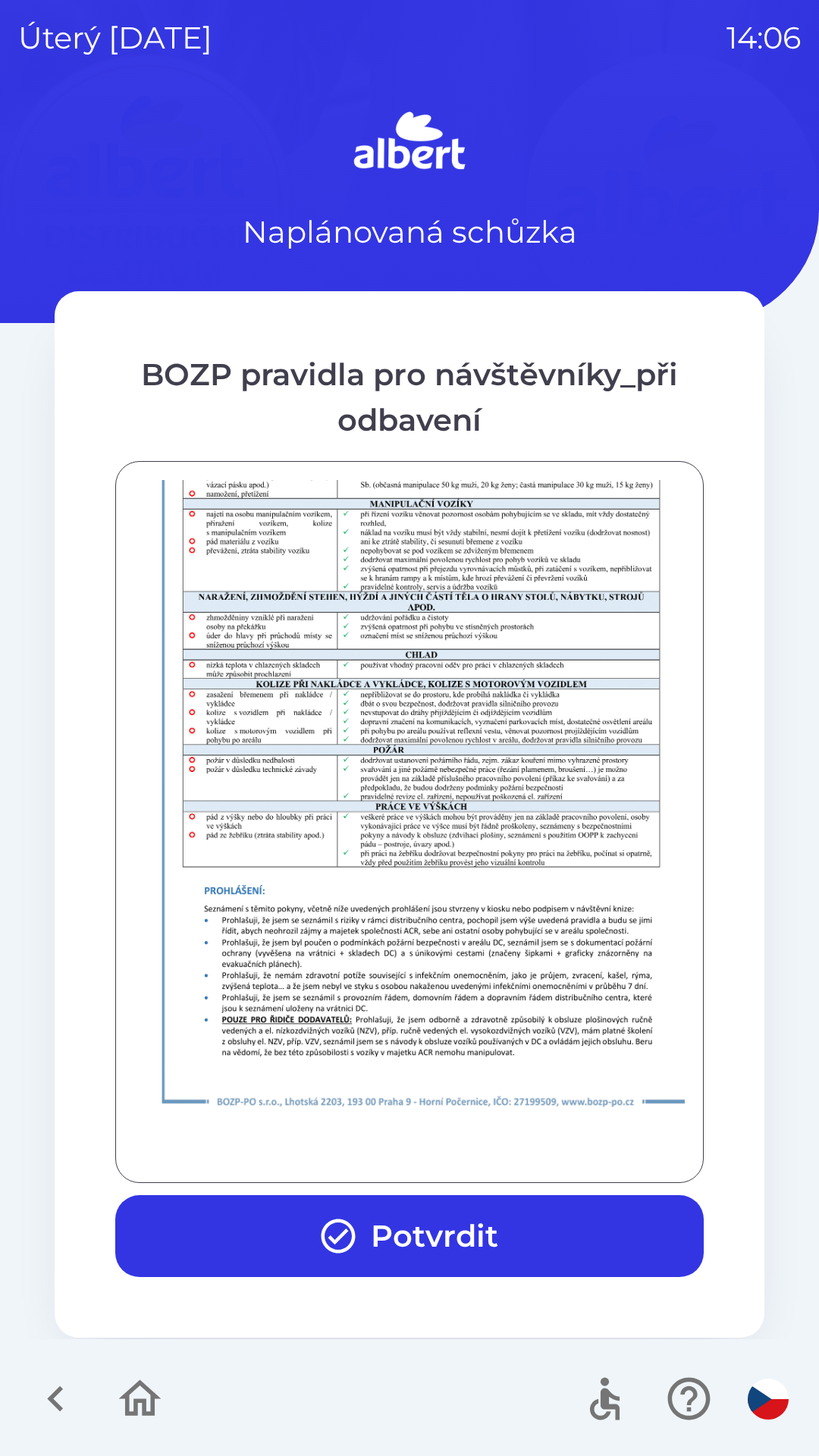
click at [444, 1149] on div at bounding box center [410, 821] width 551 height 684
click at [450, 1141] on div at bounding box center [410, 821] width 551 height 684
click at [461, 1252] on button "Potvrdit" at bounding box center [409, 1236] width 588 height 82
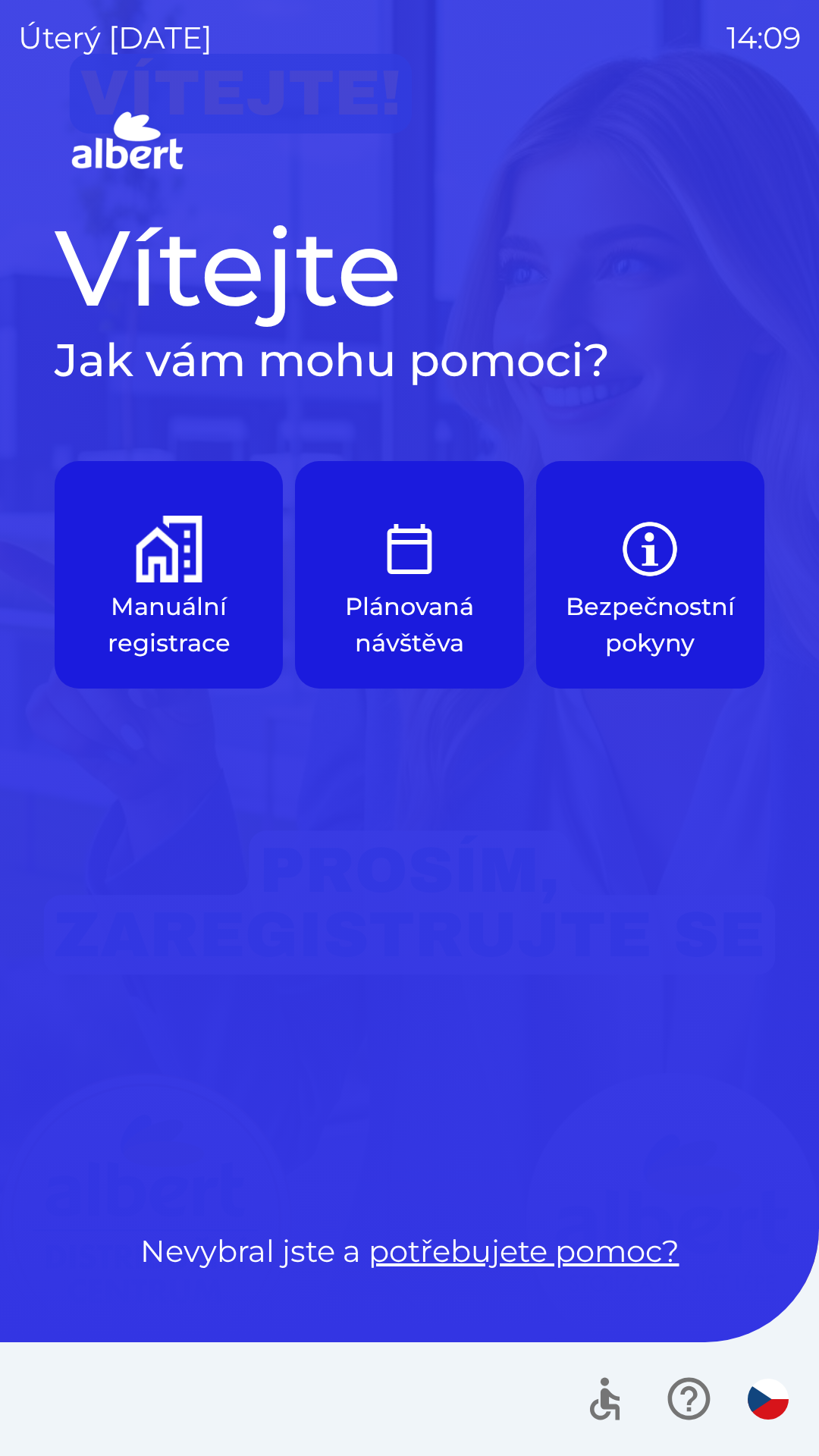
click at [123, 591] on p "Manuální registrace" at bounding box center [169, 625] width 156 height 73
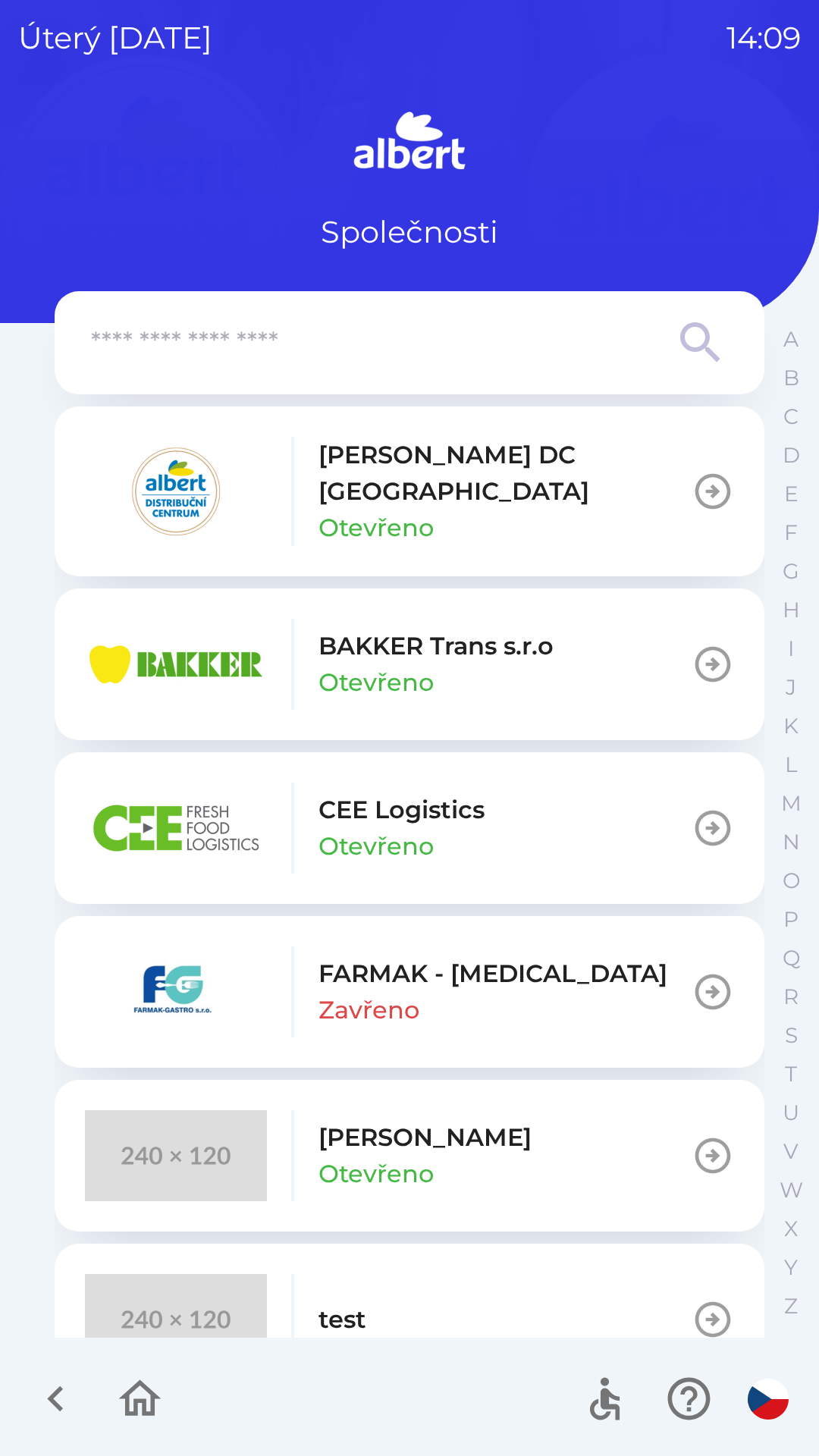
click at [417, 1269] on button "test" at bounding box center [410, 1320] width 710 height 151
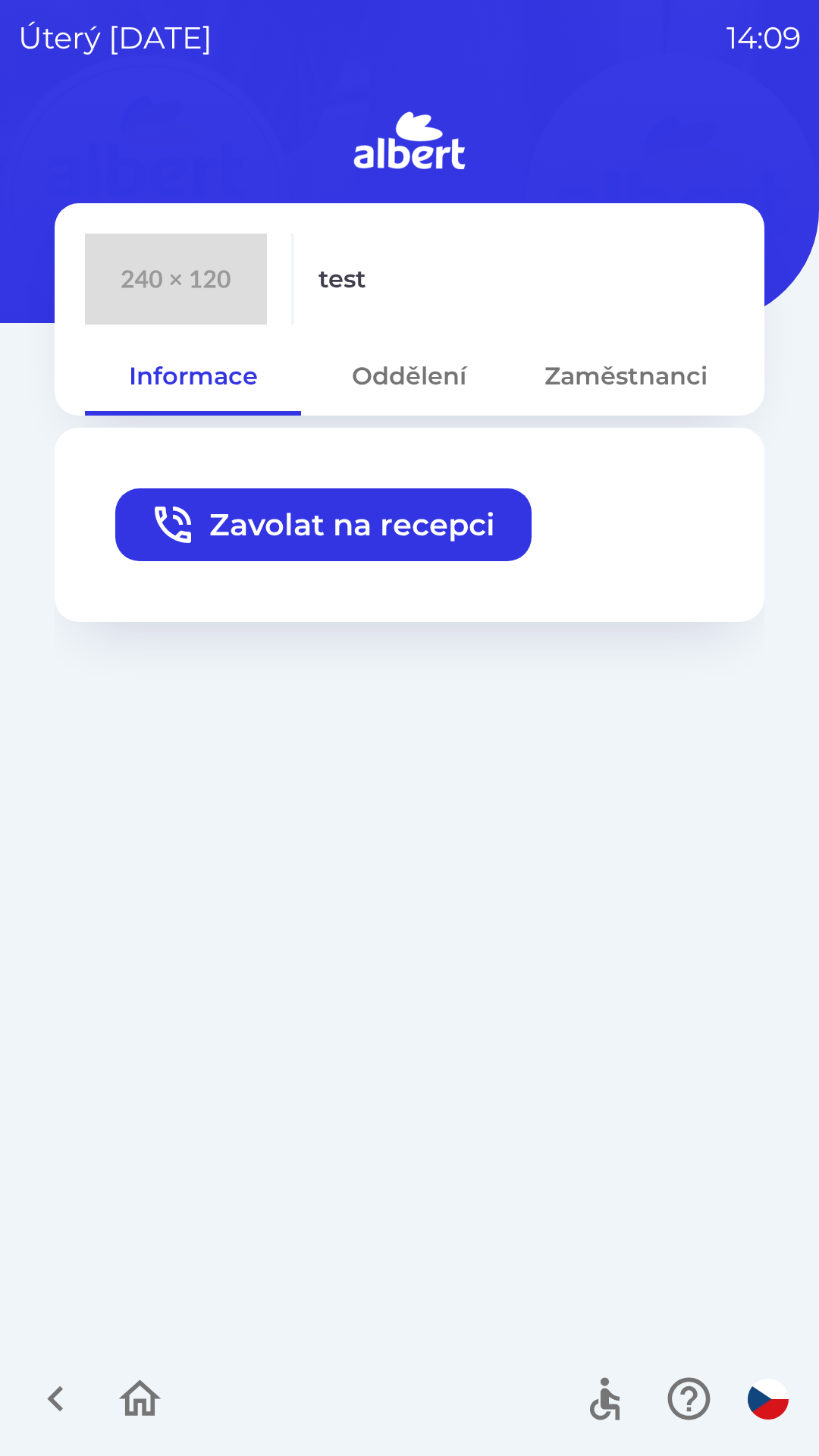
click at [157, 539] on icon "button" at bounding box center [173, 524] width 49 height 49
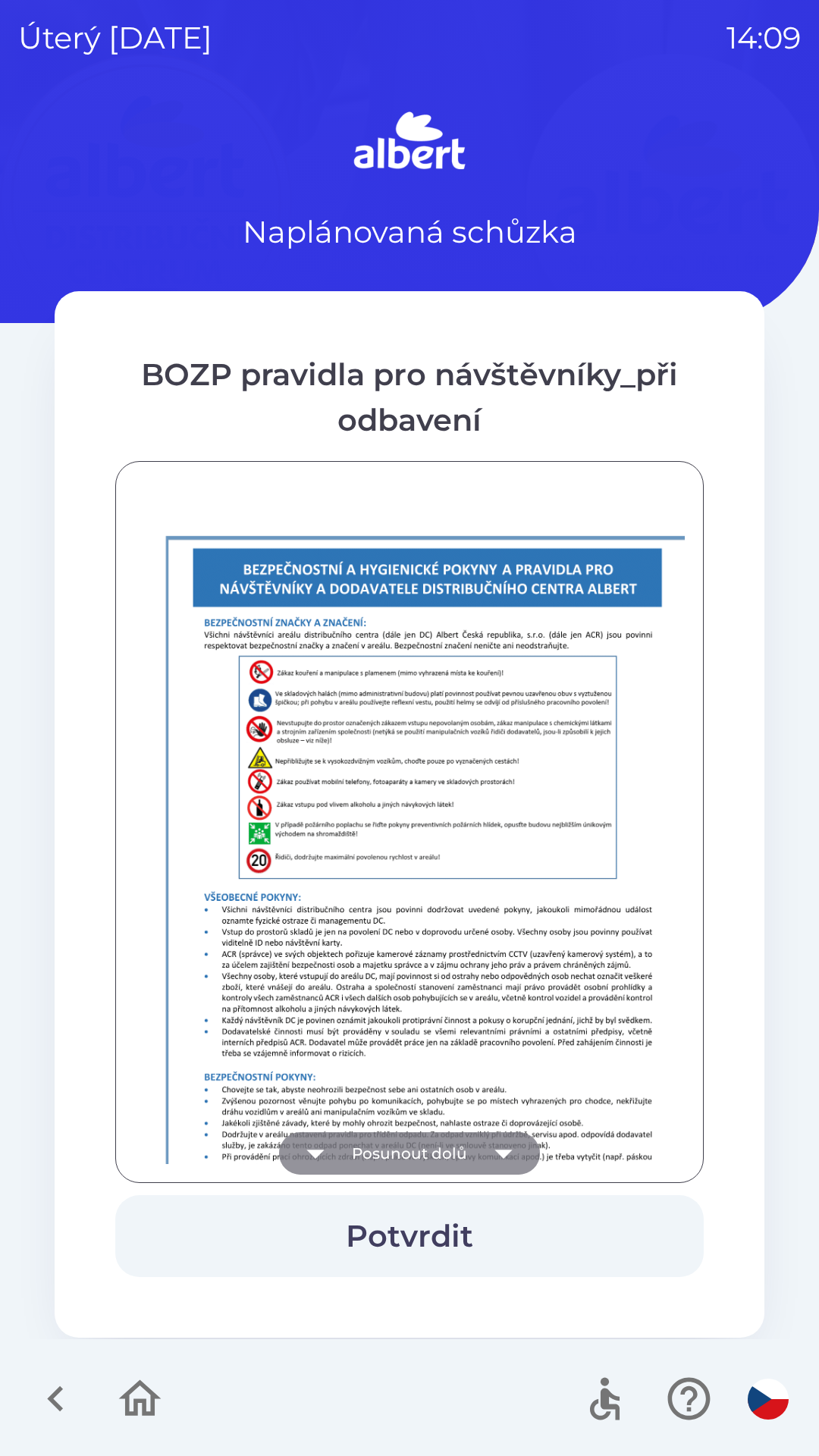
click at [370, 1149] on button "Posunout dolů" at bounding box center [409, 1153] width 261 height 42
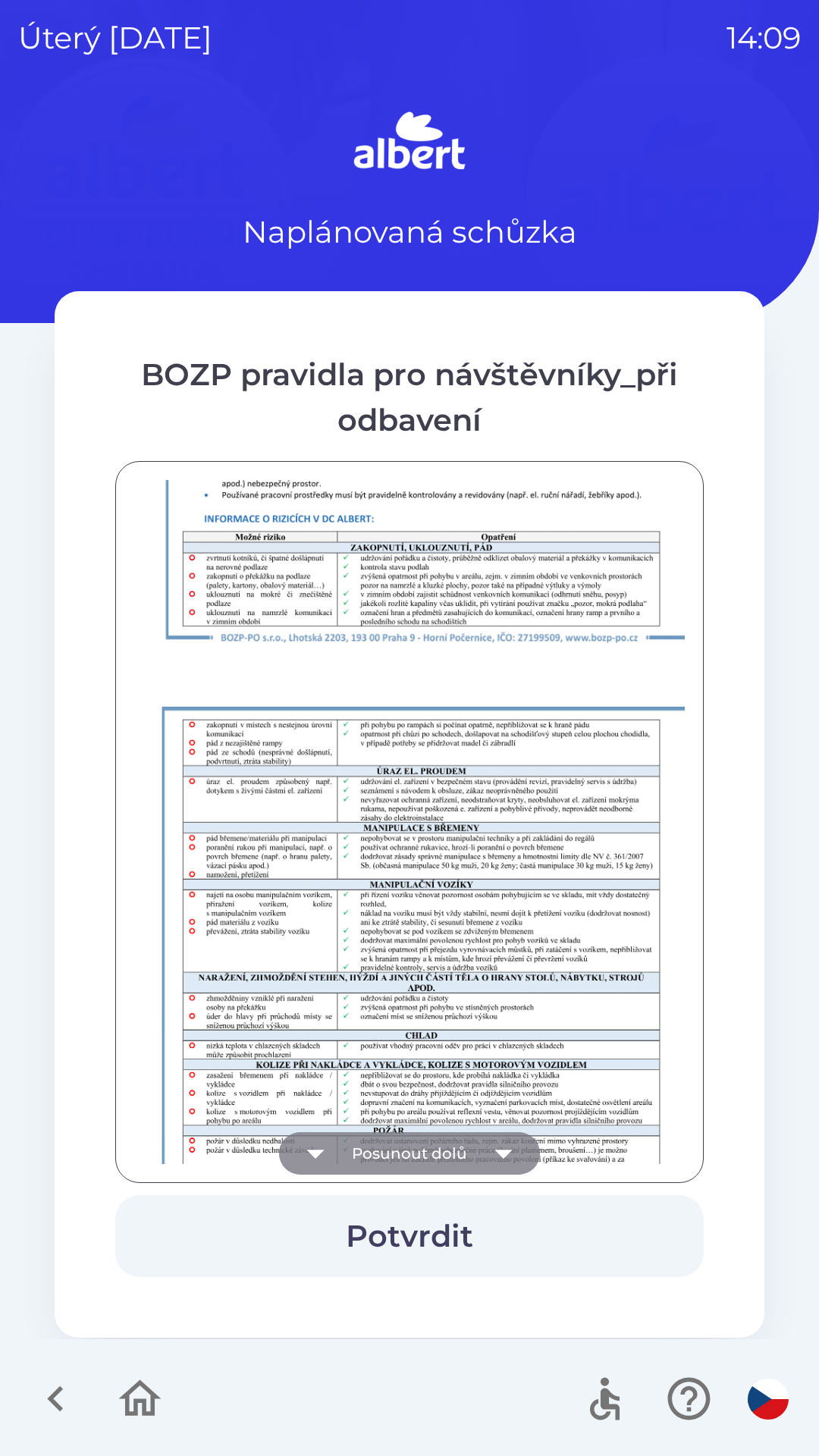
click at [367, 1162] on button "Posunout dolů" at bounding box center [409, 1153] width 261 height 42
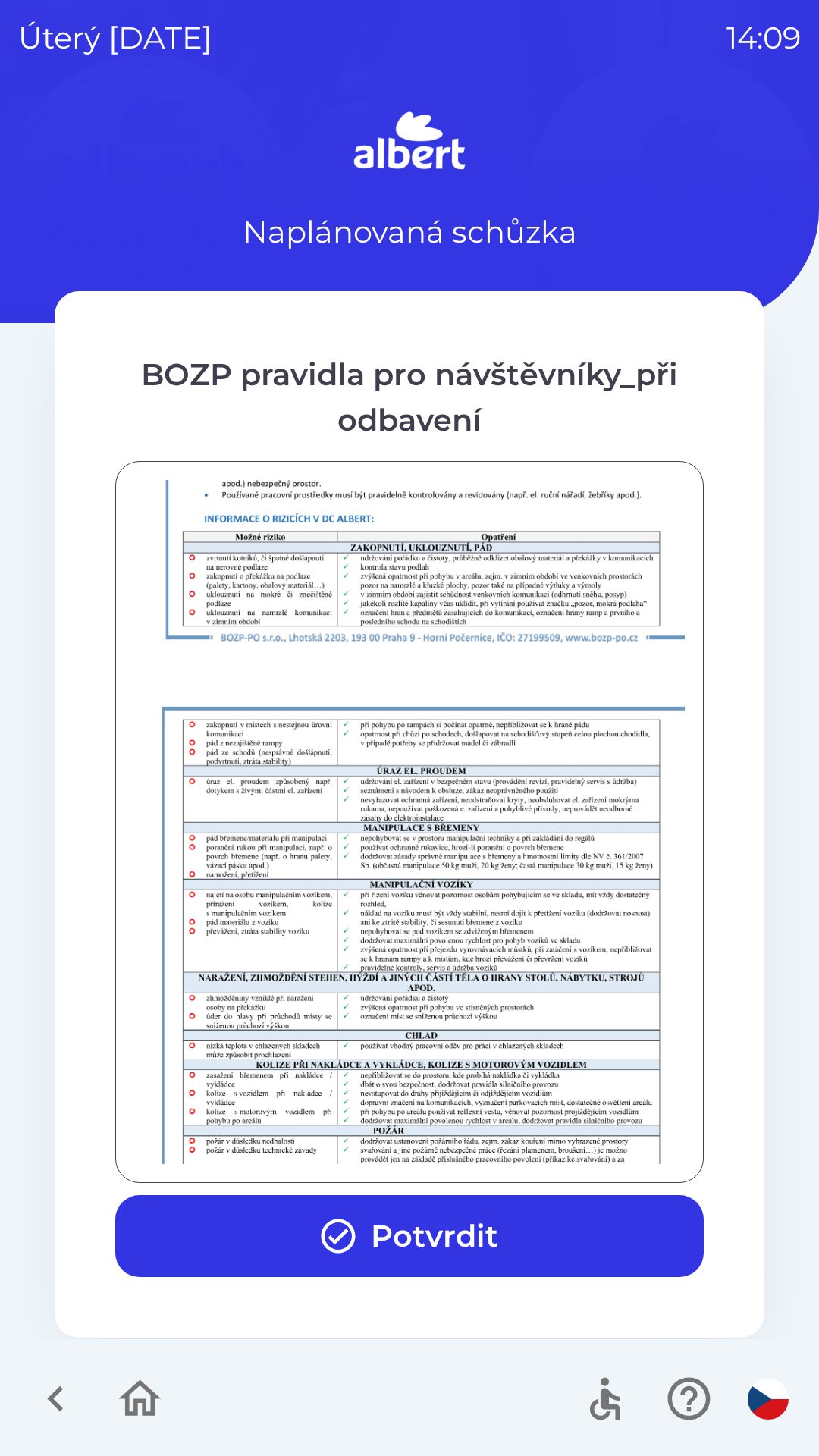
scroll to position [1065, 0]
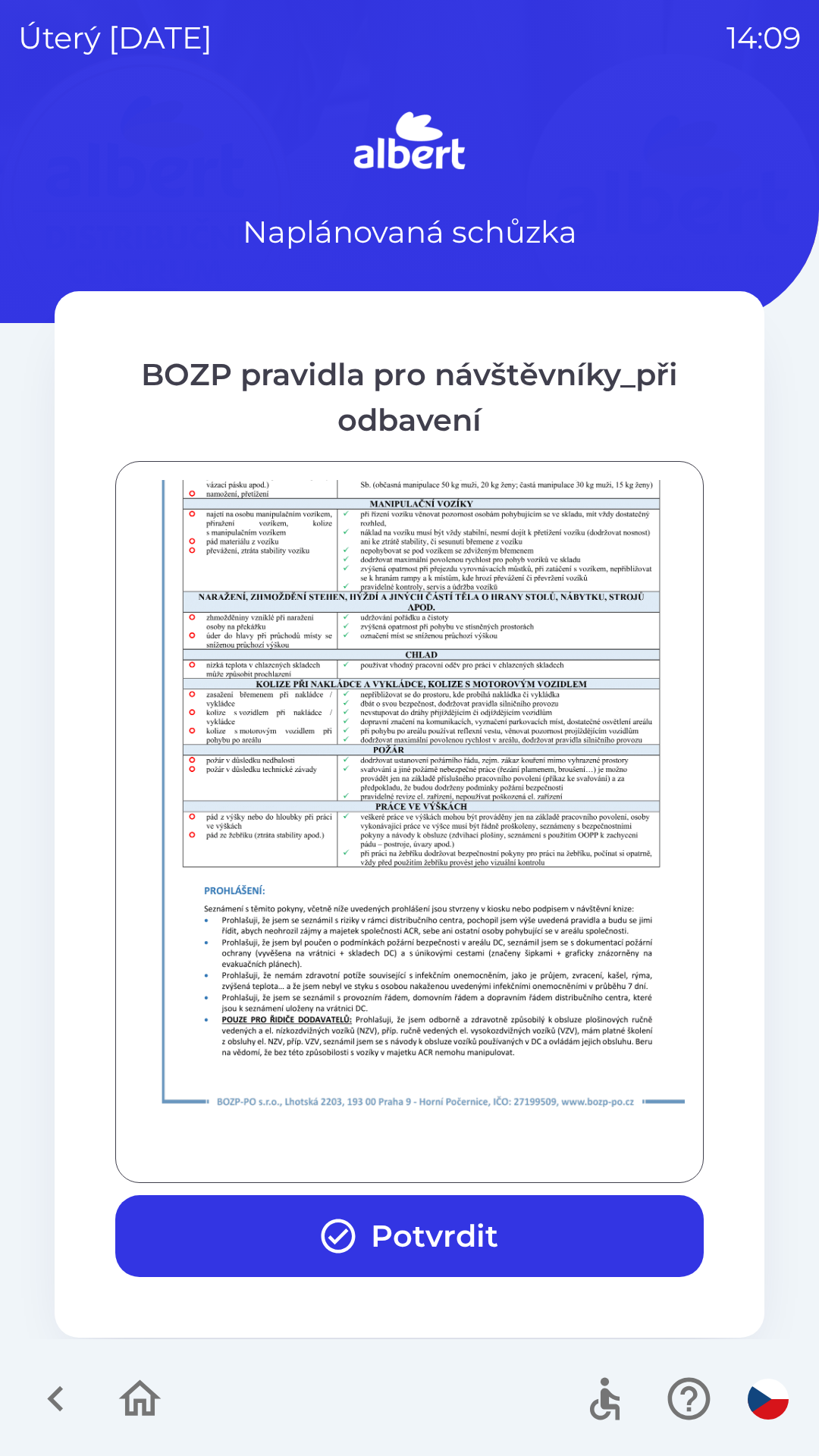
click at [355, 1155] on div at bounding box center [410, 821] width 551 height 684
click at [353, 1147] on div at bounding box center [410, 821] width 551 height 684
click at [366, 1238] on button "Potvrdit" at bounding box center [409, 1236] width 588 height 82
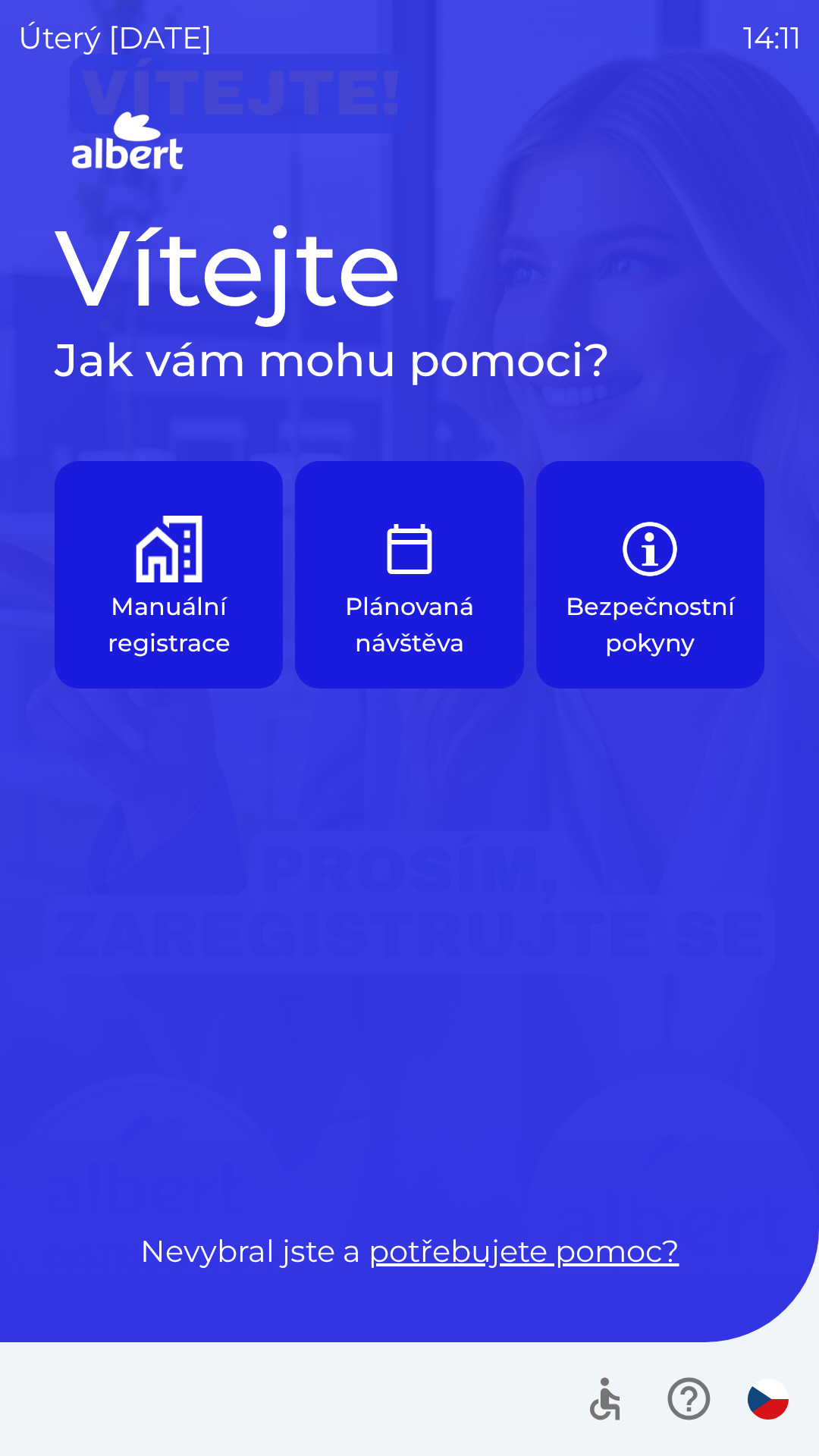
click at [105, 560] on button "Manuální registrace" at bounding box center [169, 574] width 228 height 228
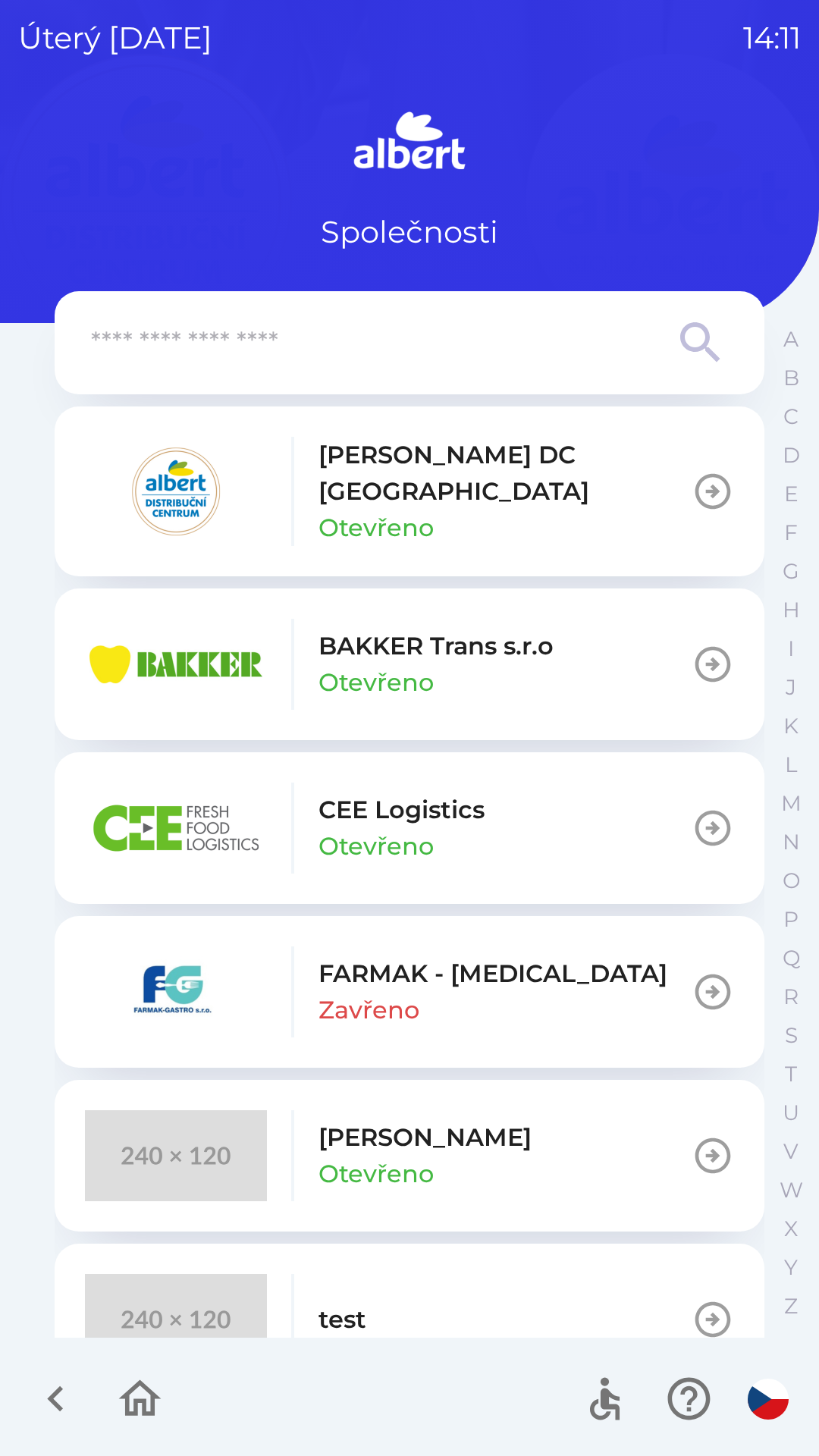
click at [441, 1260] on button "test" at bounding box center [410, 1320] width 710 height 151
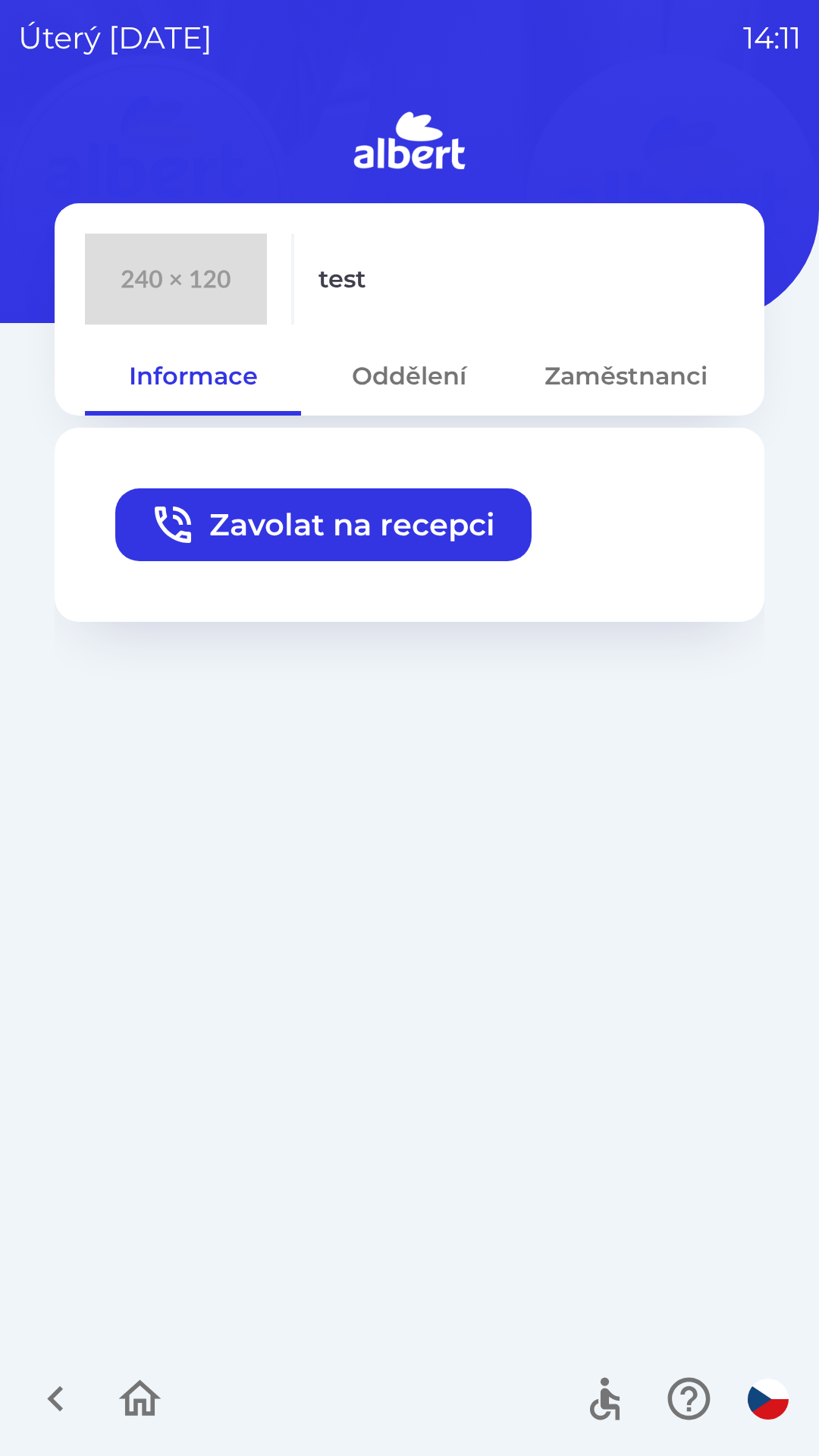
click at [404, 515] on button "Zavolat na recepci" at bounding box center [323, 524] width 416 height 73
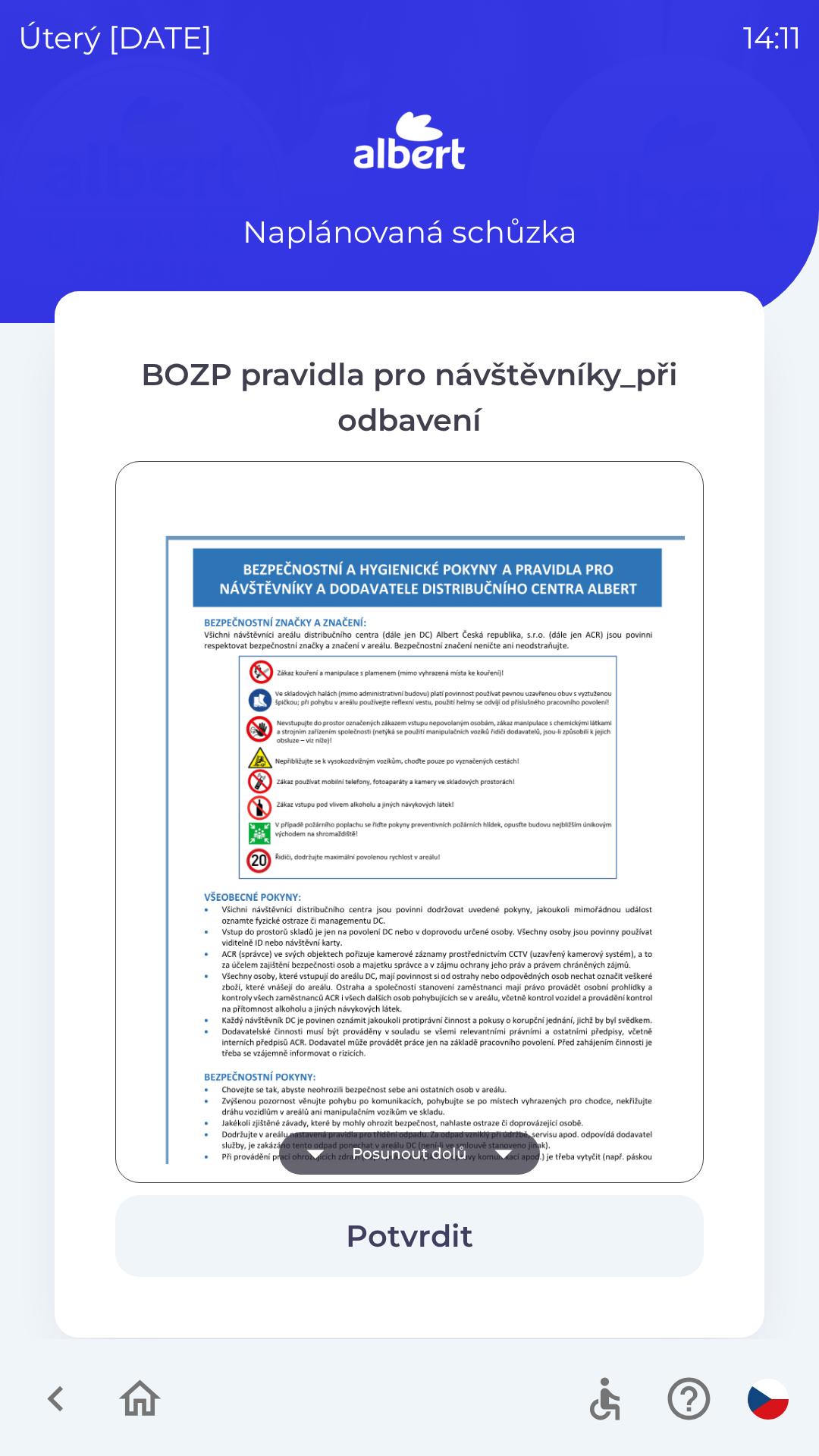
click at [433, 1142] on button "Posunout dolů" at bounding box center [409, 1153] width 261 height 42
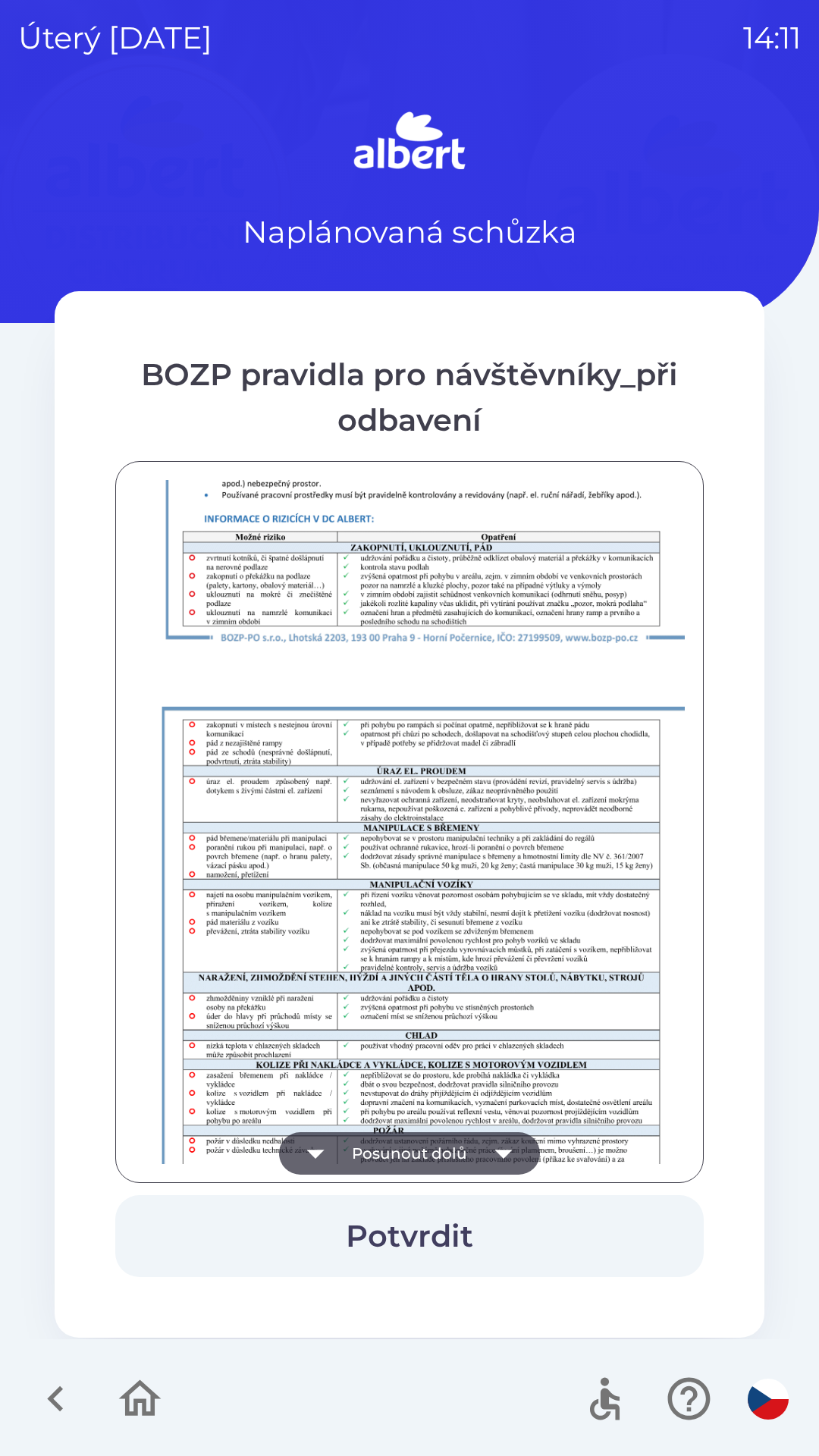
click at [429, 1148] on button "Posunout dolů" at bounding box center [409, 1153] width 261 height 42
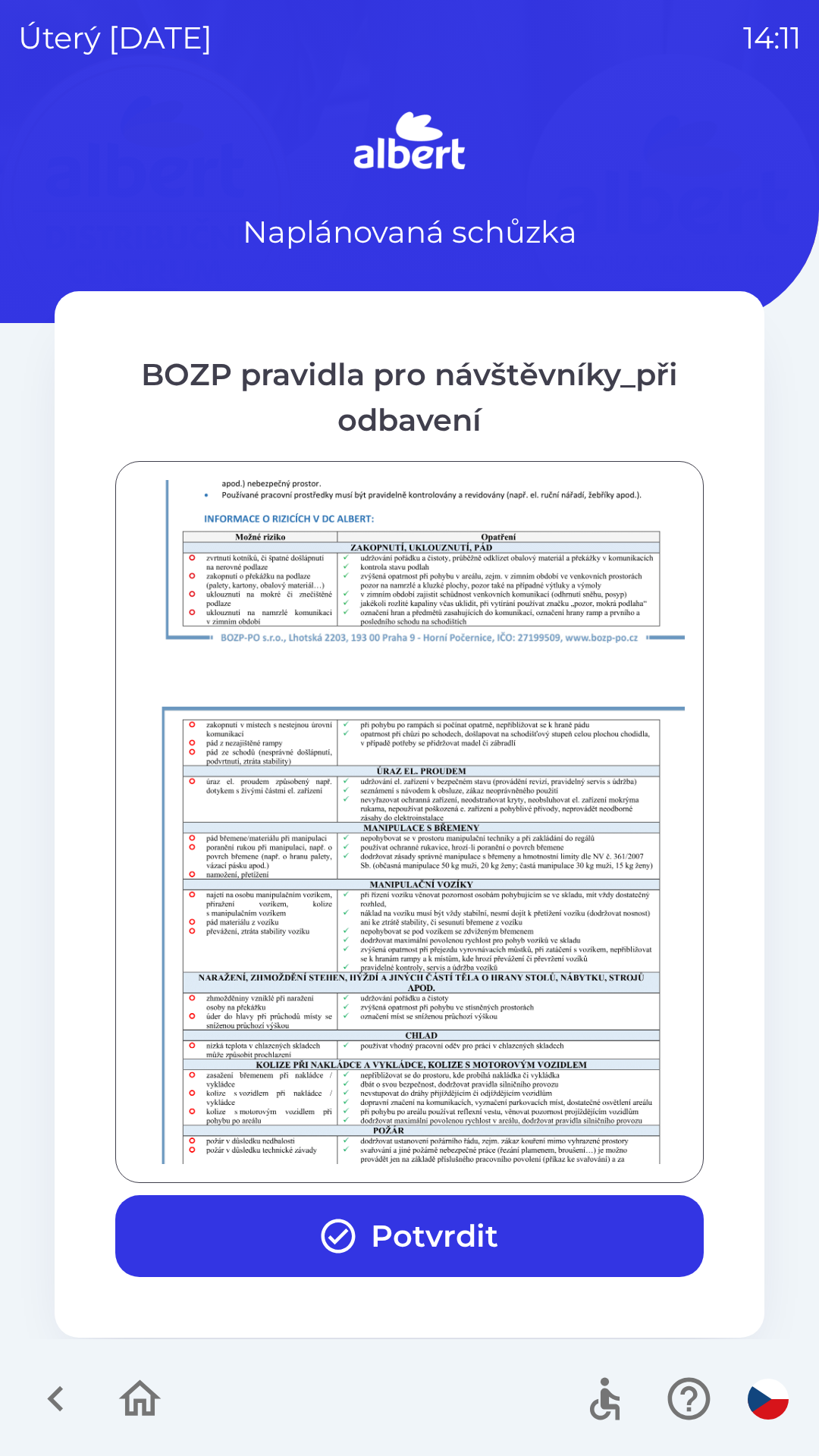
scroll to position [1065, 0]
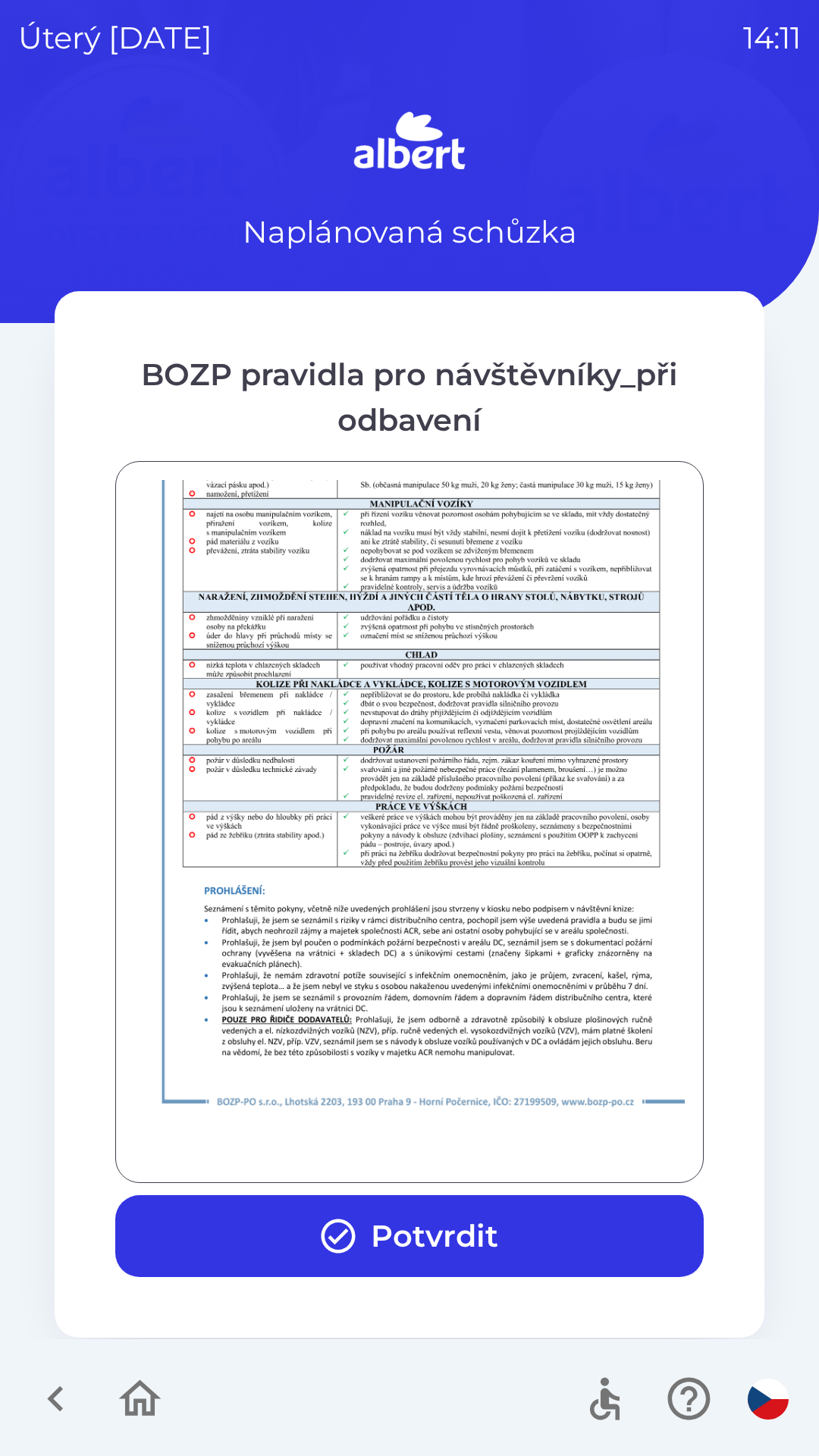
click at [429, 1147] on div at bounding box center [410, 821] width 551 height 684
click at [433, 1146] on div at bounding box center [410, 821] width 551 height 684
click at [443, 1252] on button "Potvrdit" at bounding box center [409, 1236] width 588 height 82
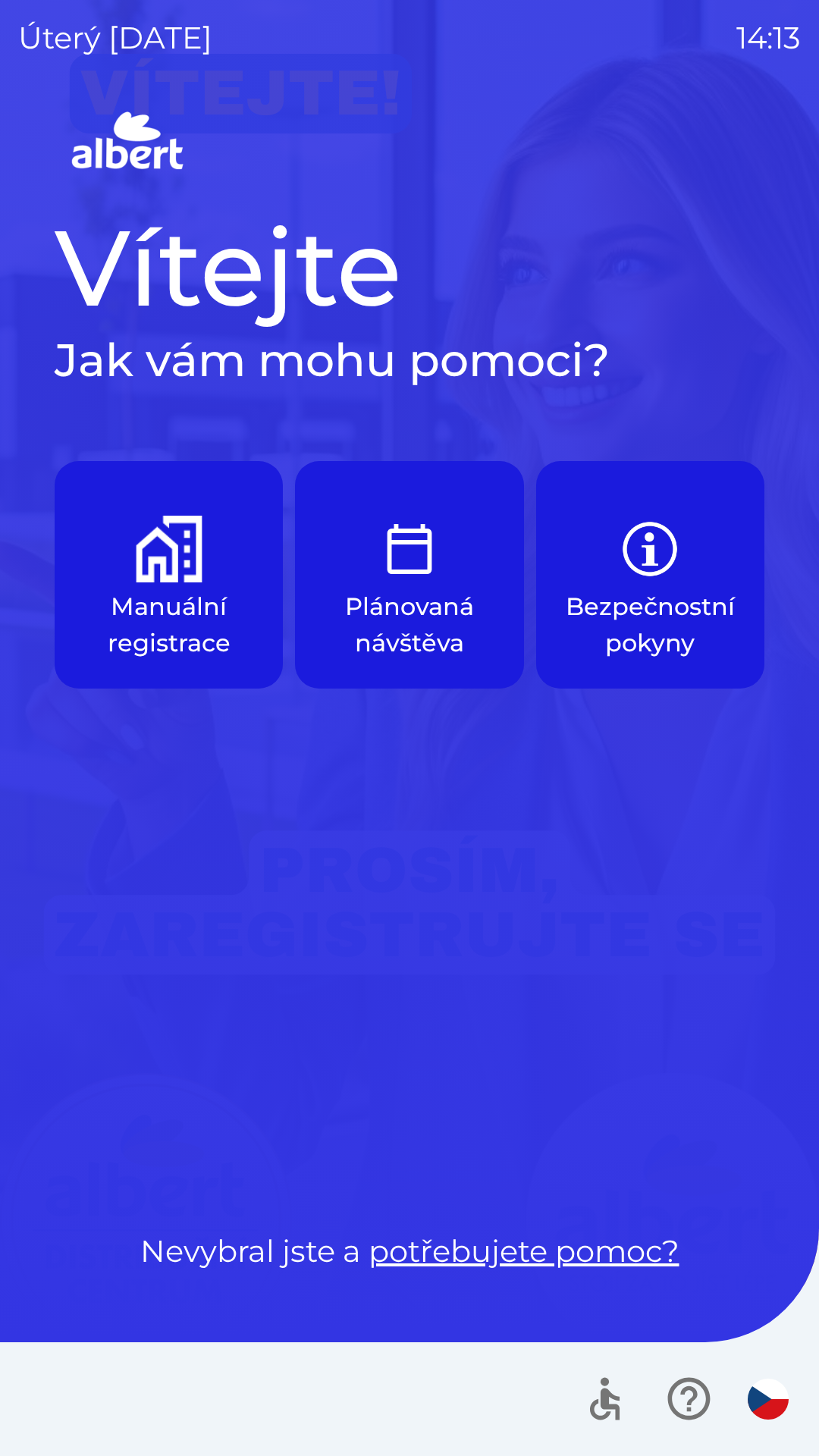
click at [800, 1453] on div at bounding box center [410, 1400] width 819 height 114
click at [188, 577] on img "button" at bounding box center [169, 548] width 67 height 67
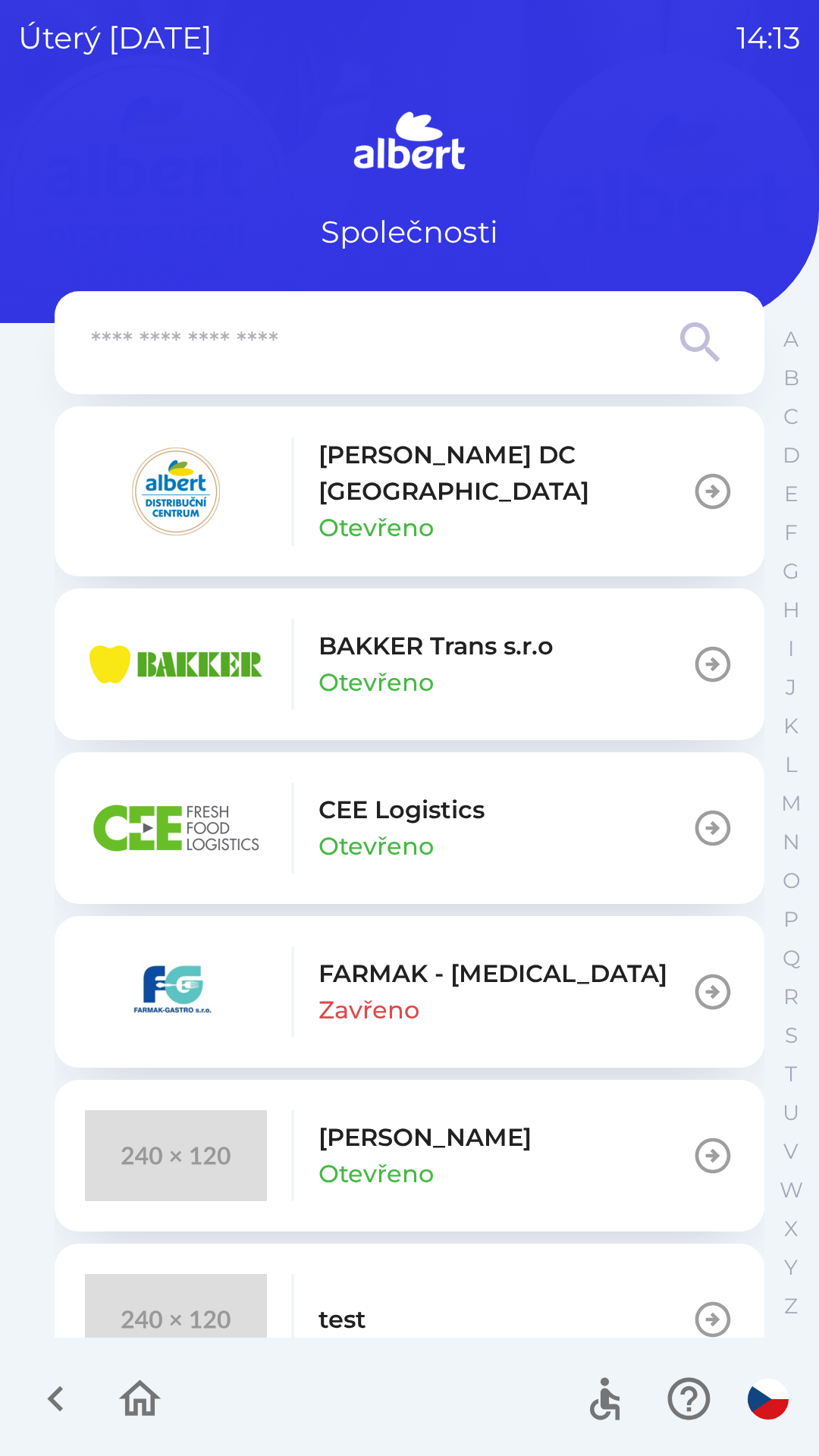
click at [478, 1273] on button "test" at bounding box center [410, 1320] width 710 height 151
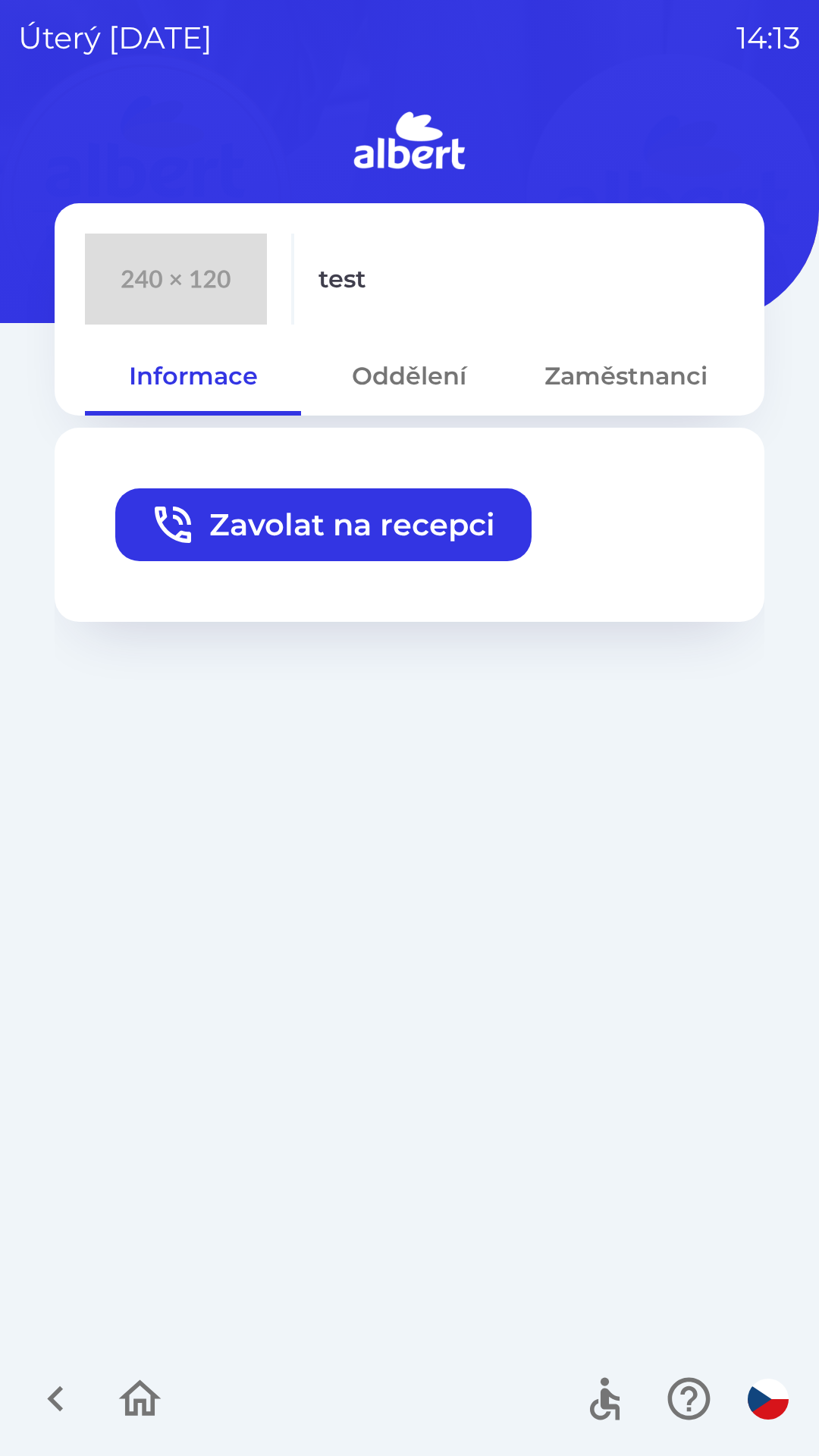
click at [443, 542] on button "Zavolat na recepci" at bounding box center [323, 524] width 416 height 73
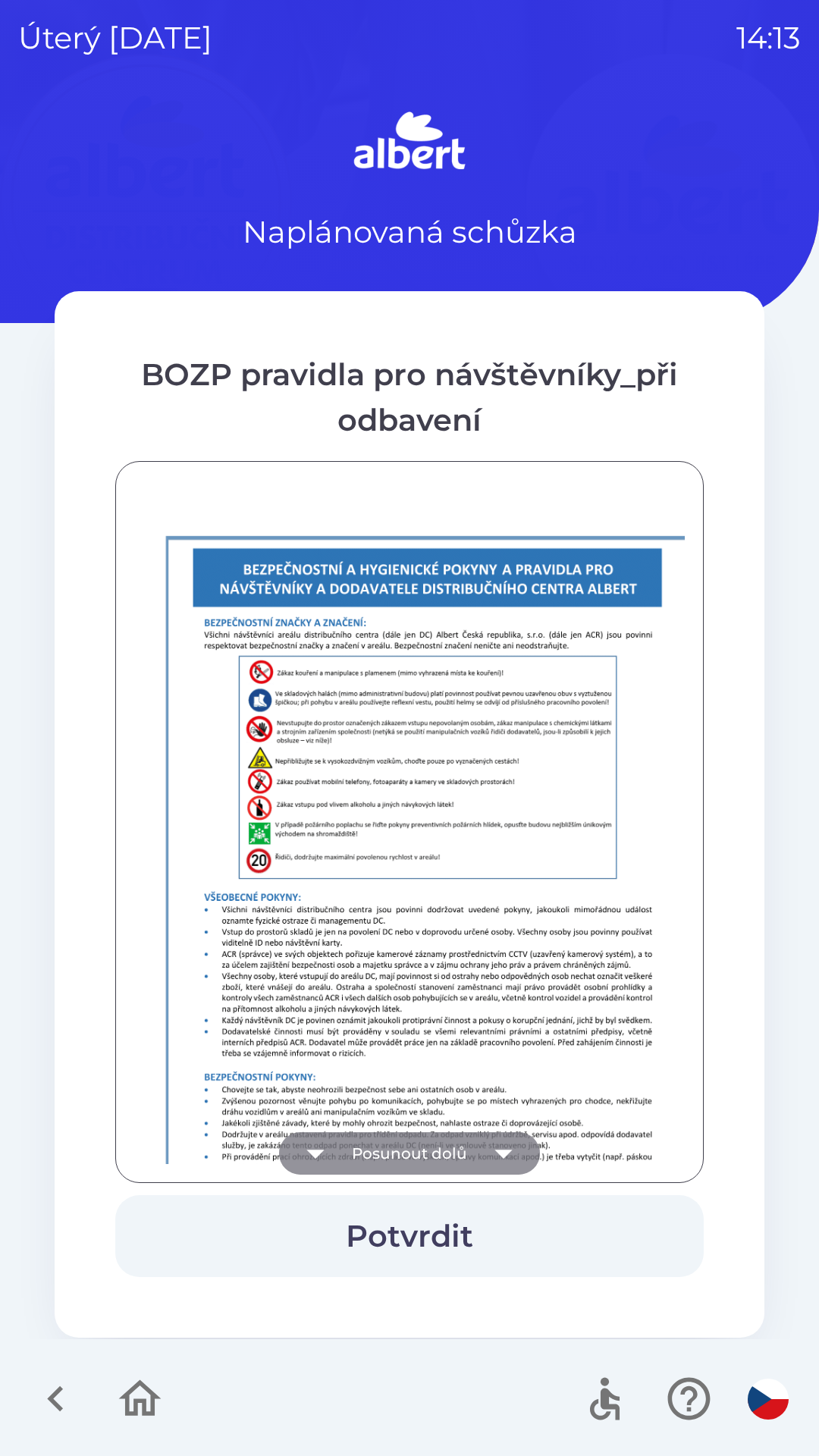
click at [404, 1144] on button "Posunout dolů" at bounding box center [409, 1153] width 261 height 42
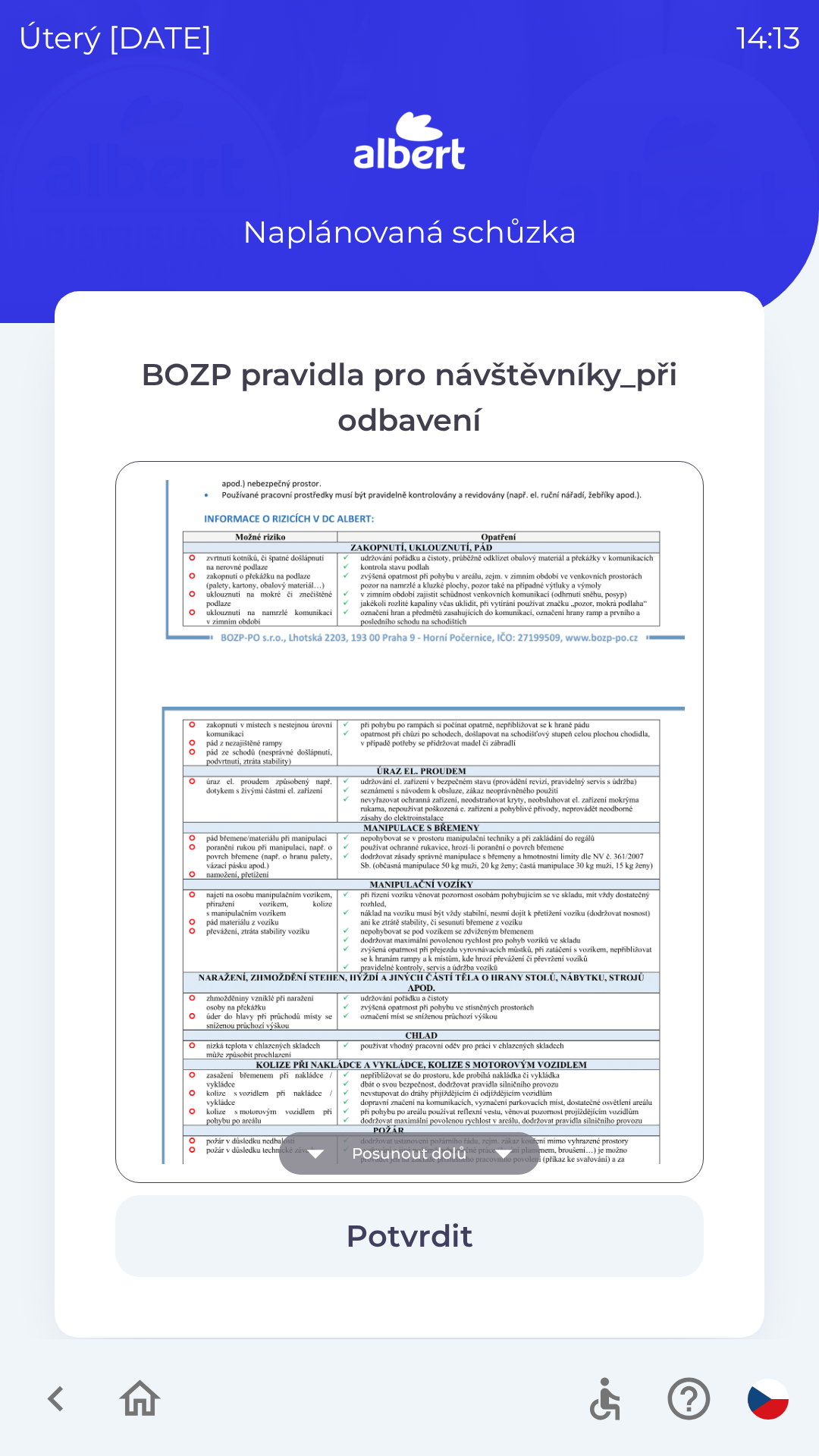
click at [417, 1141] on button "Posunout dolů" at bounding box center [409, 1153] width 261 height 42
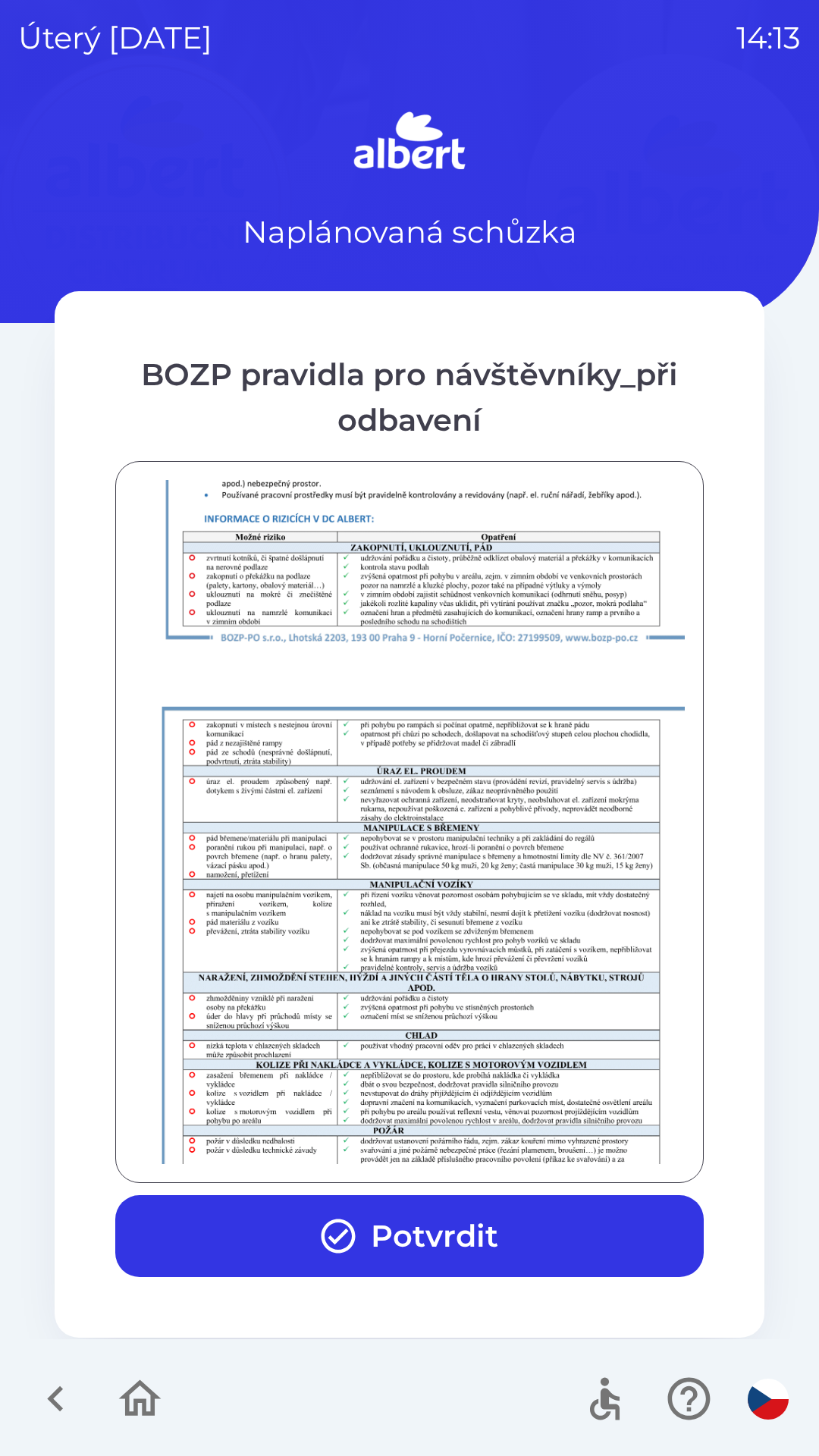
scroll to position [1065, 0]
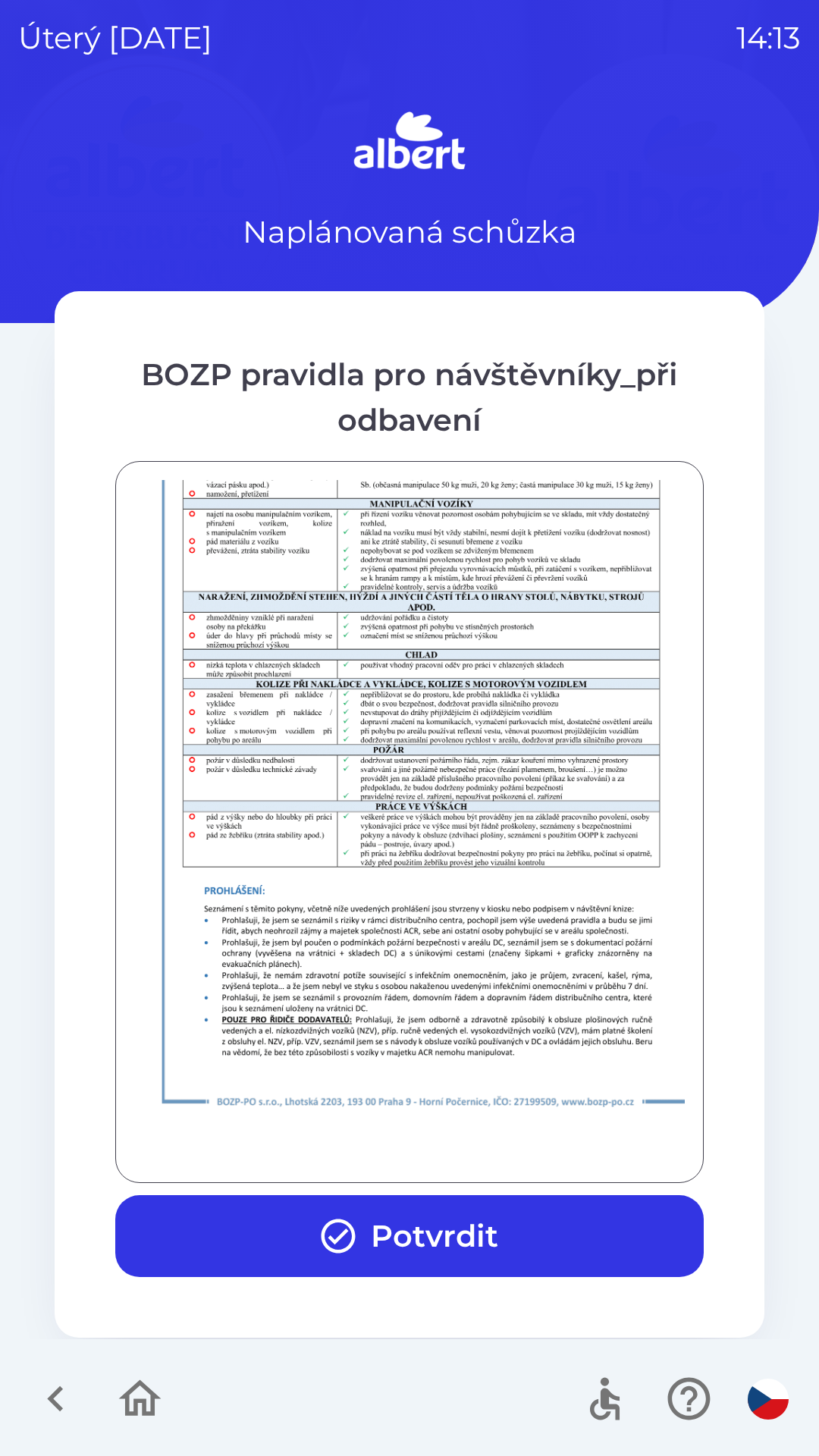
click at [413, 1147] on div at bounding box center [410, 821] width 551 height 684
click at [419, 1142] on div at bounding box center [410, 821] width 551 height 684
click at [425, 1134] on div at bounding box center [410, 821] width 551 height 684
click at [429, 1225] on button "Potvrdit" at bounding box center [409, 1236] width 588 height 82
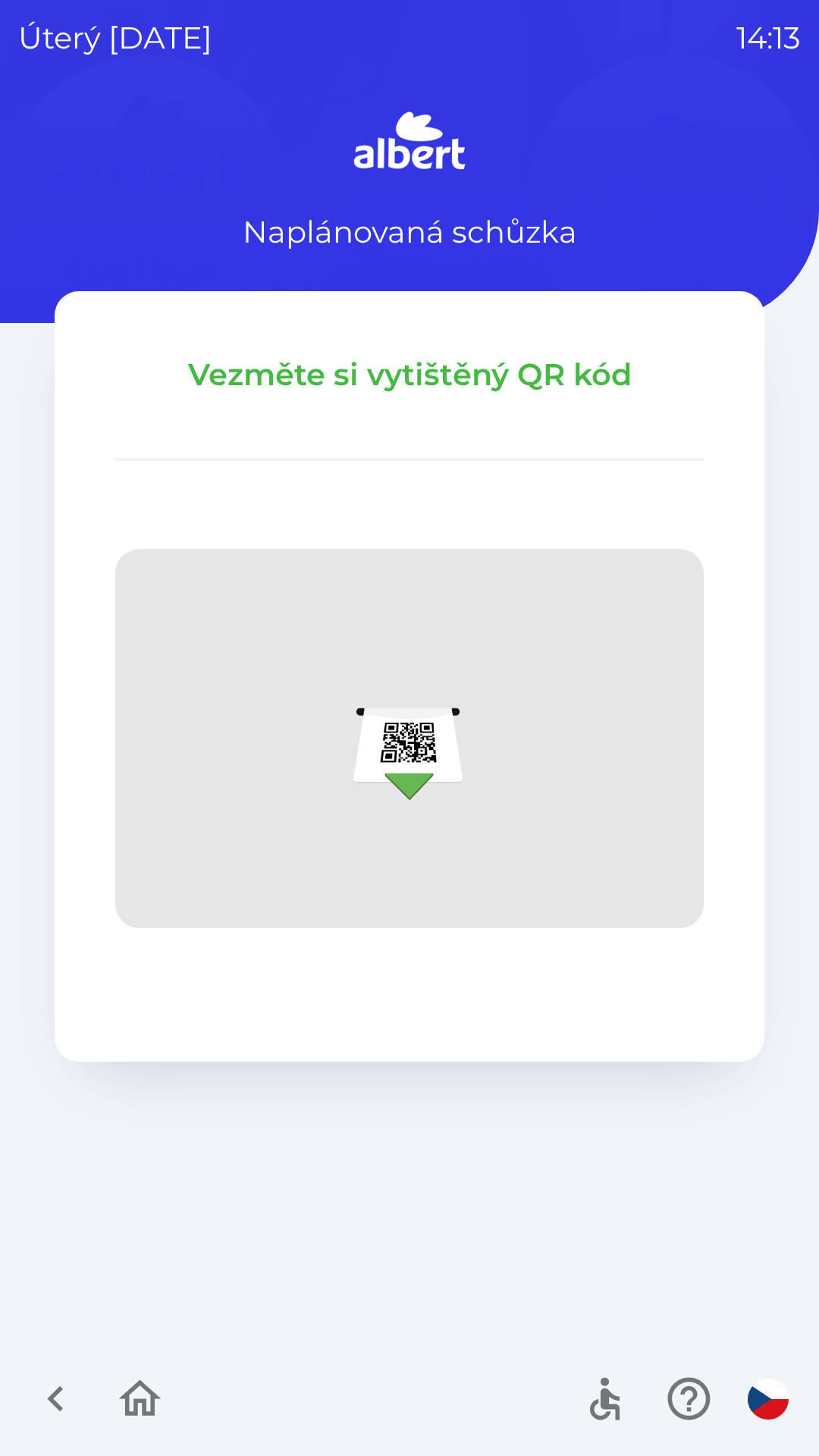
click at [135, 1391] on icon "button" at bounding box center [139, 1398] width 50 height 50
